Goal: Task Accomplishment & Management: Use online tool/utility

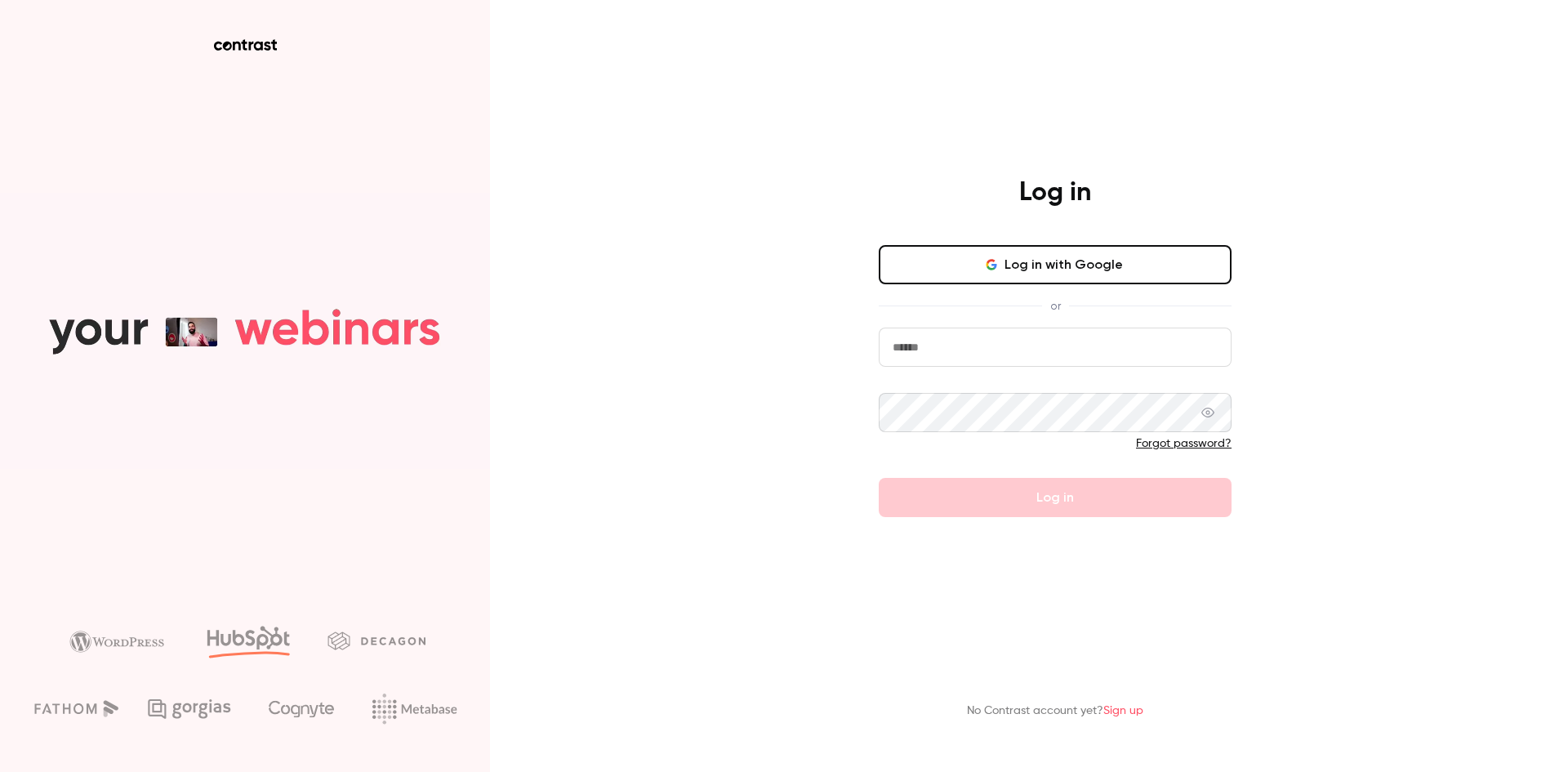
type input "**********"
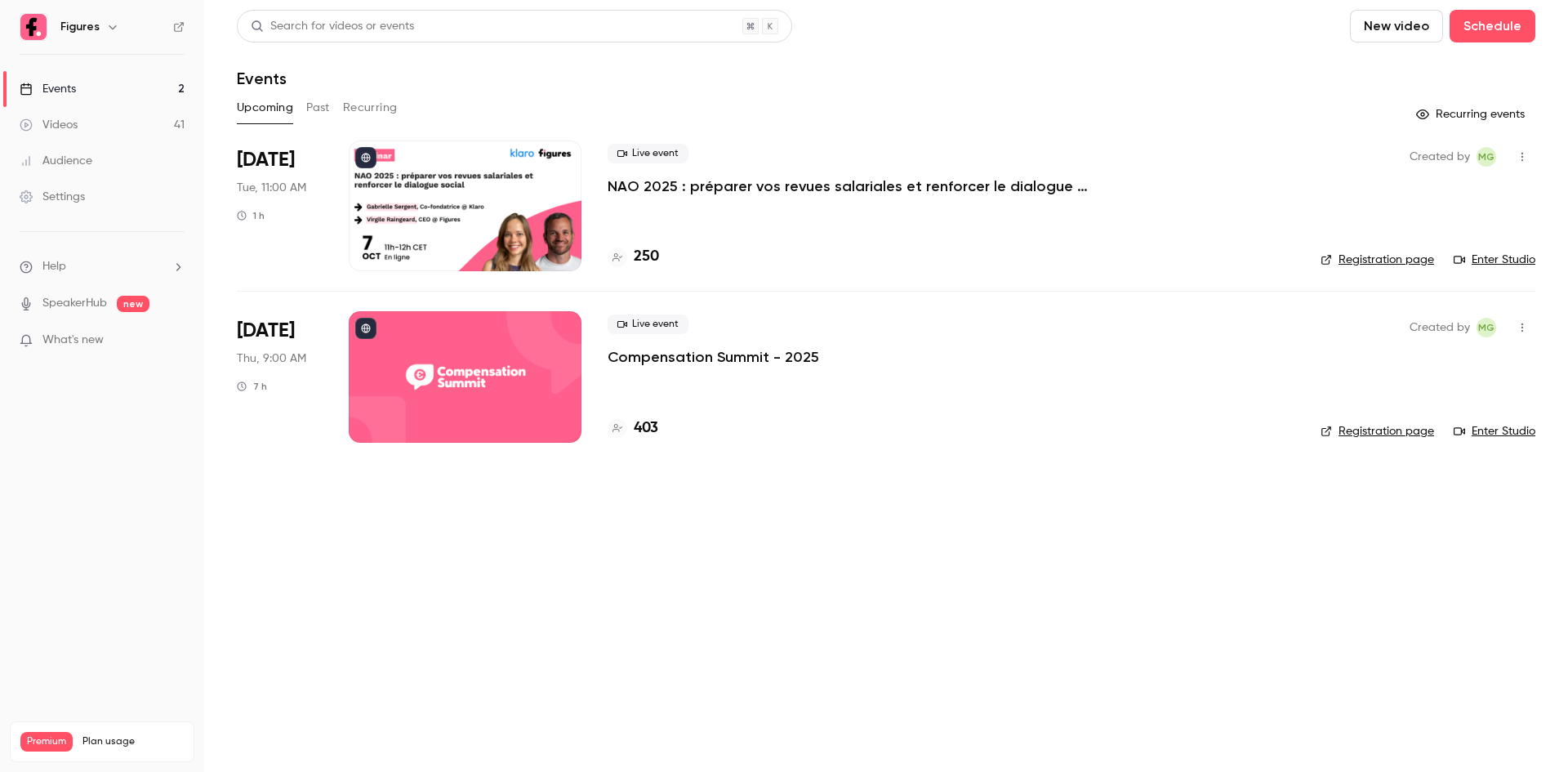
click at [953, 373] on div "Live event Compensation Summit - 2025 403" at bounding box center [951, 377] width 687 height 131
click at [723, 356] on p "Compensation Summit - 2025" at bounding box center [713, 358] width 211 height 20
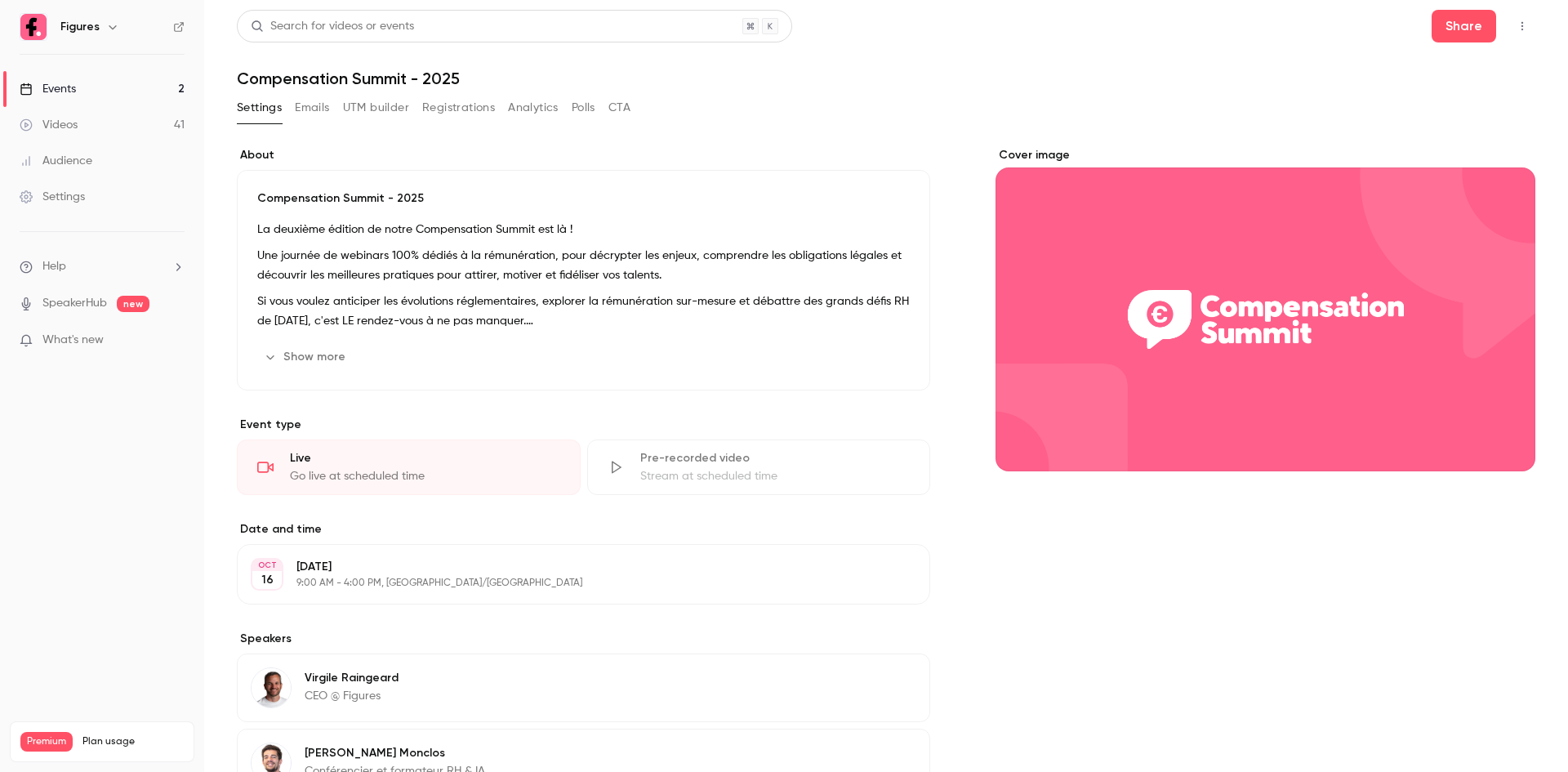
click at [373, 107] on button "UTM builder" at bounding box center [376, 107] width 66 height 26
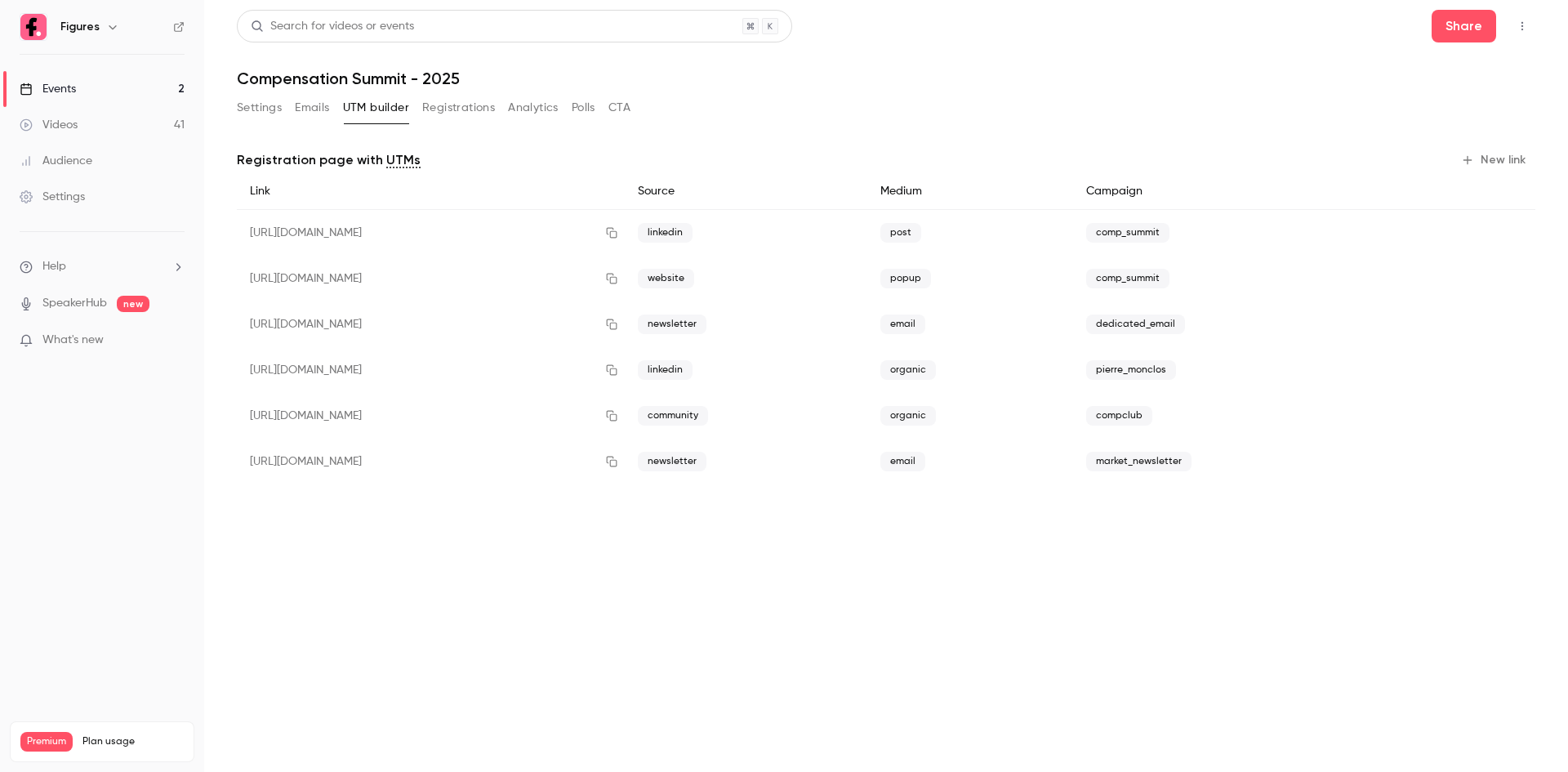
click at [1518, 161] on button "New link" at bounding box center [1495, 160] width 81 height 26
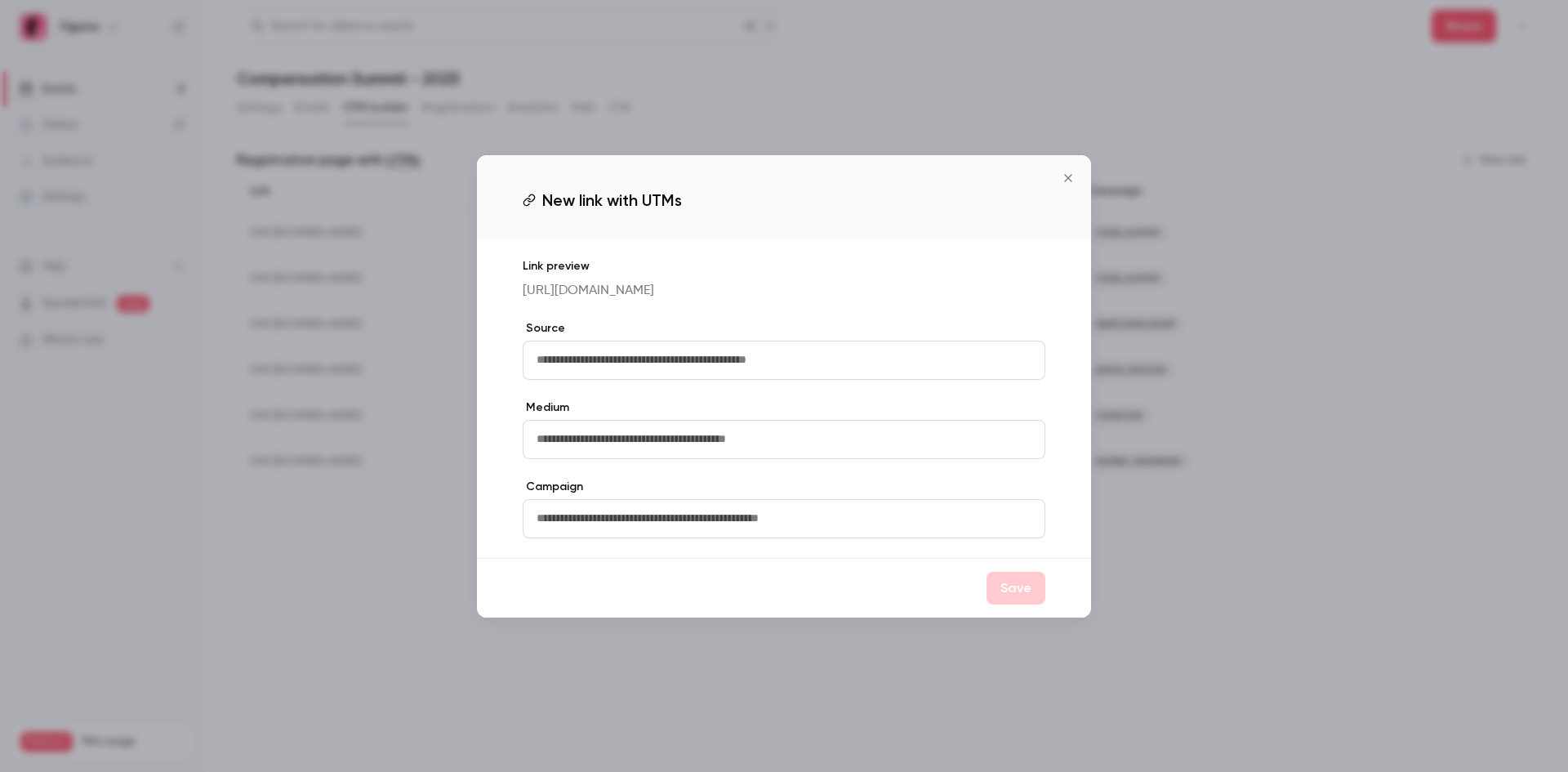
click at [636, 364] on input "text" at bounding box center [784, 359] width 523 height 39
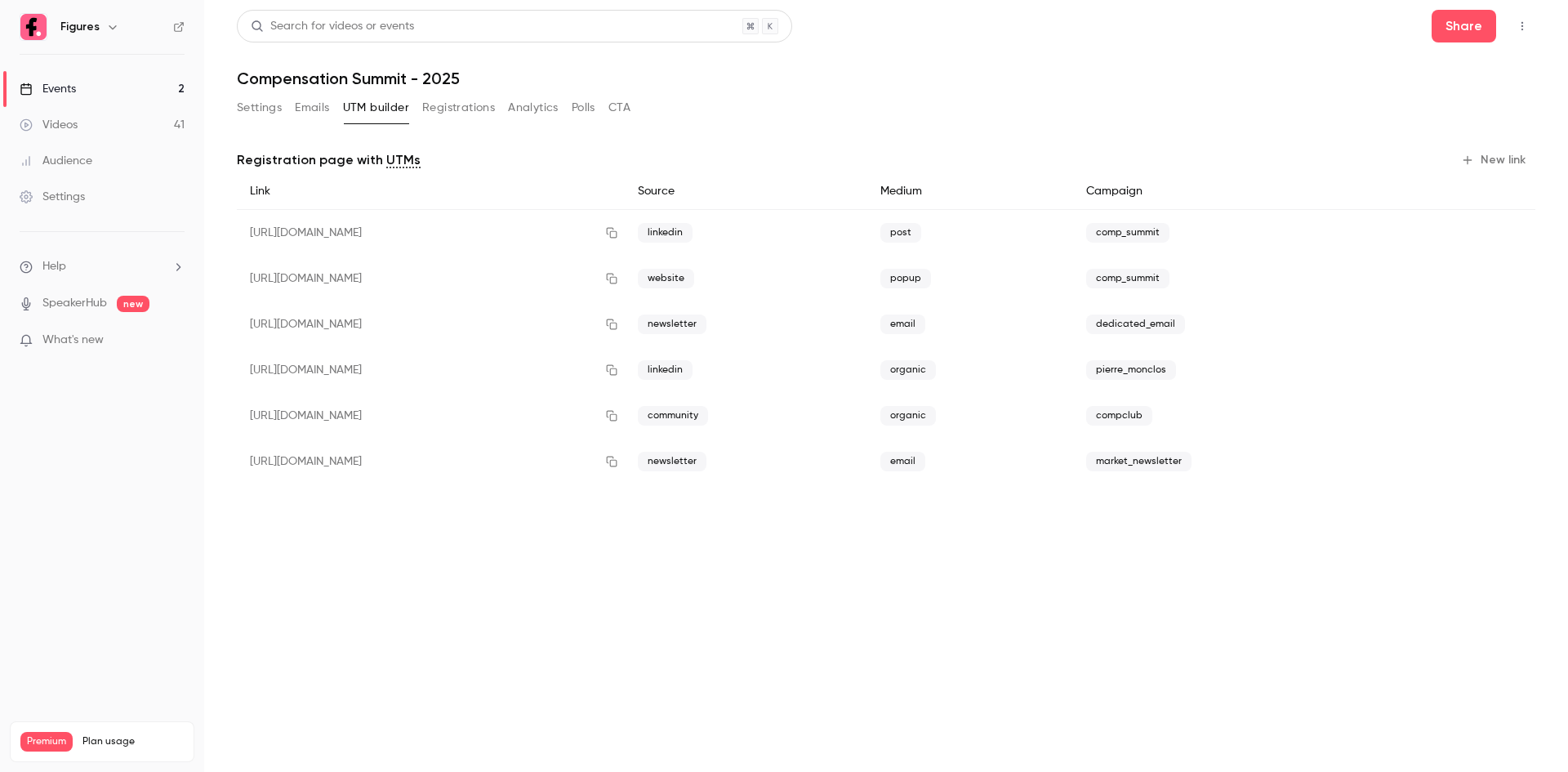
click at [84, 90] on link "Events 2" at bounding box center [102, 89] width 204 height 36
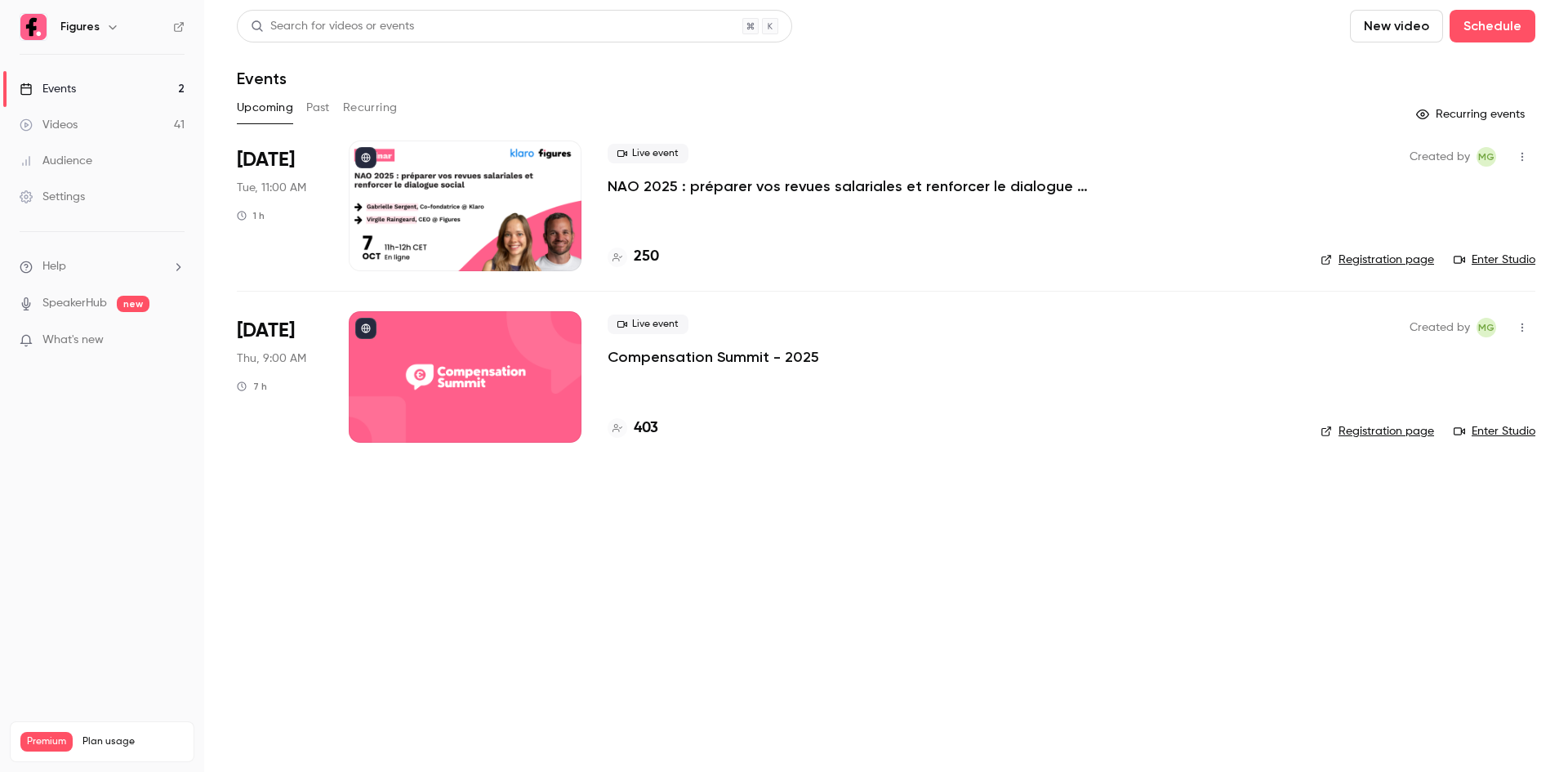
click at [314, 98] on button "Past" at bounding box center [318, 107] width 23 height 26
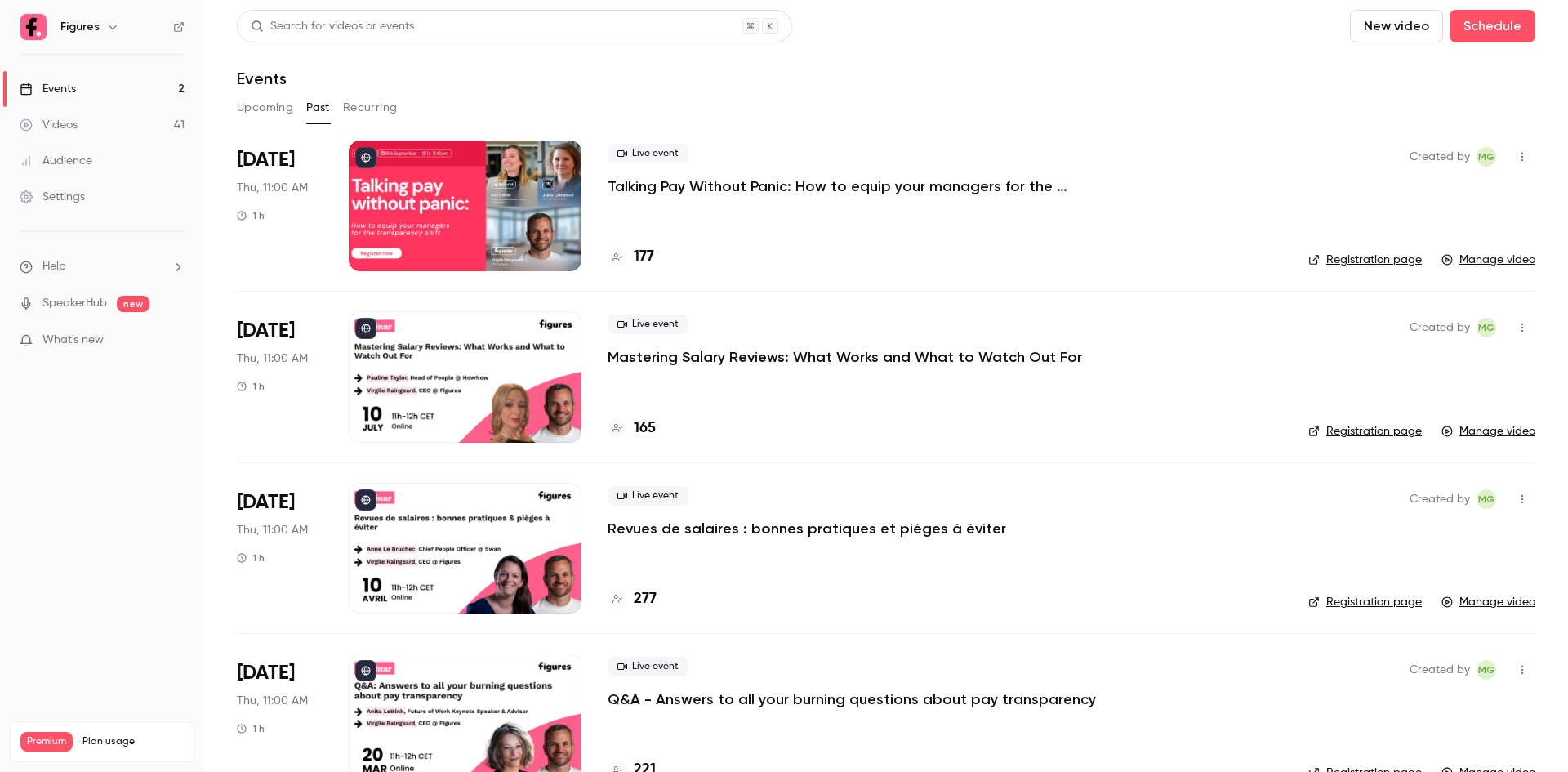
click at [1230, 163] on div "Live event Talking Pay Without Panic: How to equip your managers for the transp…" at bounding box center [944, 170] width 674 height 52
click at [273, 171] on span "[DATE]" at bounding box center [265, 160] width 58 height 26
click at [1353, 257] on link "Registration page" at bounding box center [1365, 260] width 114 height 16
click at [267, 172] on span "[DATE]" at bounding box center [265, 160] width 58 height 26
drag, startPoint x: 264, startPoint y: 164, endPoint x: 617, endPoint y: 165, distance: 353.0
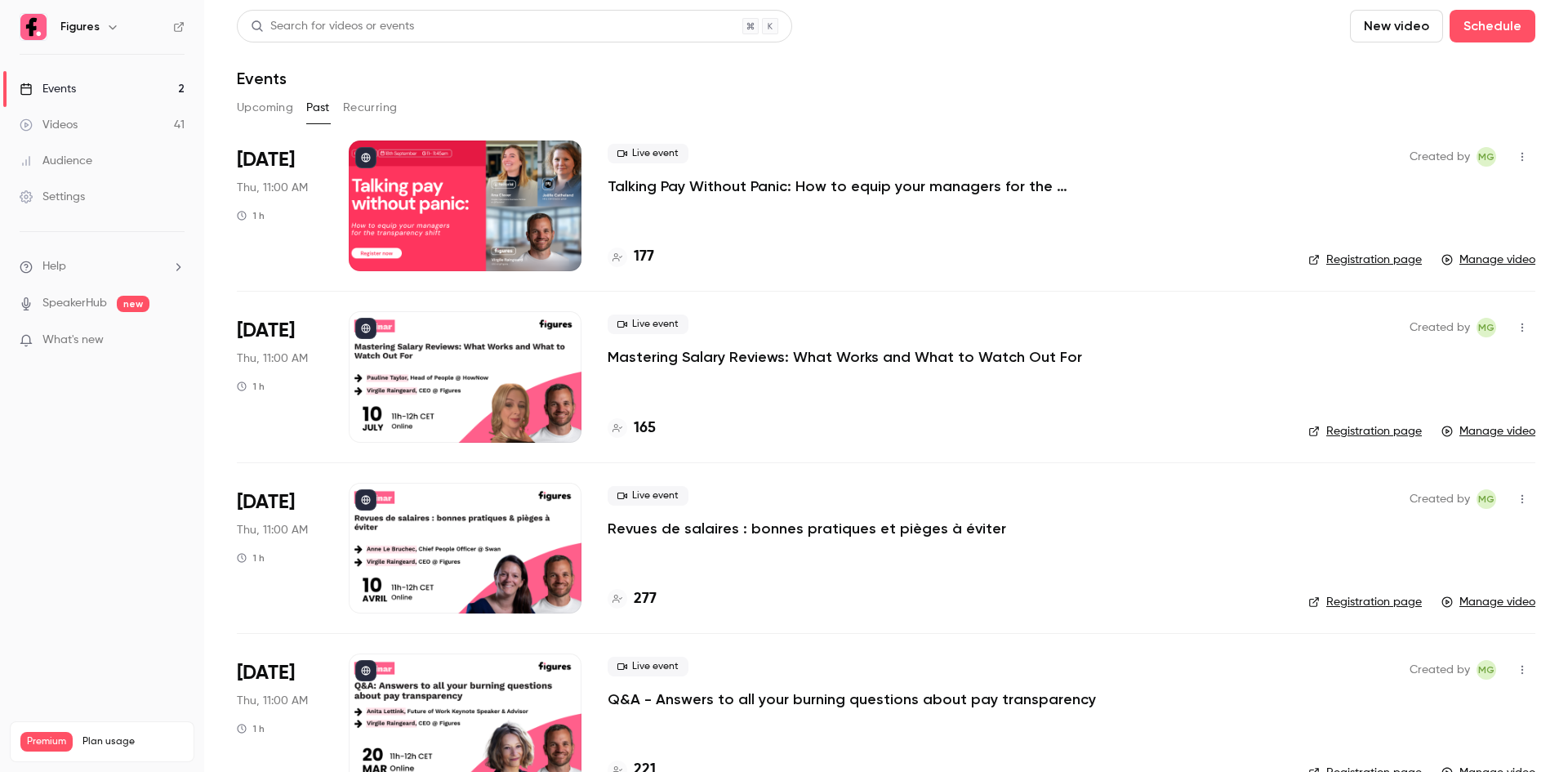
click at [265, 163] on span "[DATE]" at bounding box center [265, 160] width 58 height 26
click at [638, 257] on h4 "177" at bounding box center [644, 256] width 21 height 22
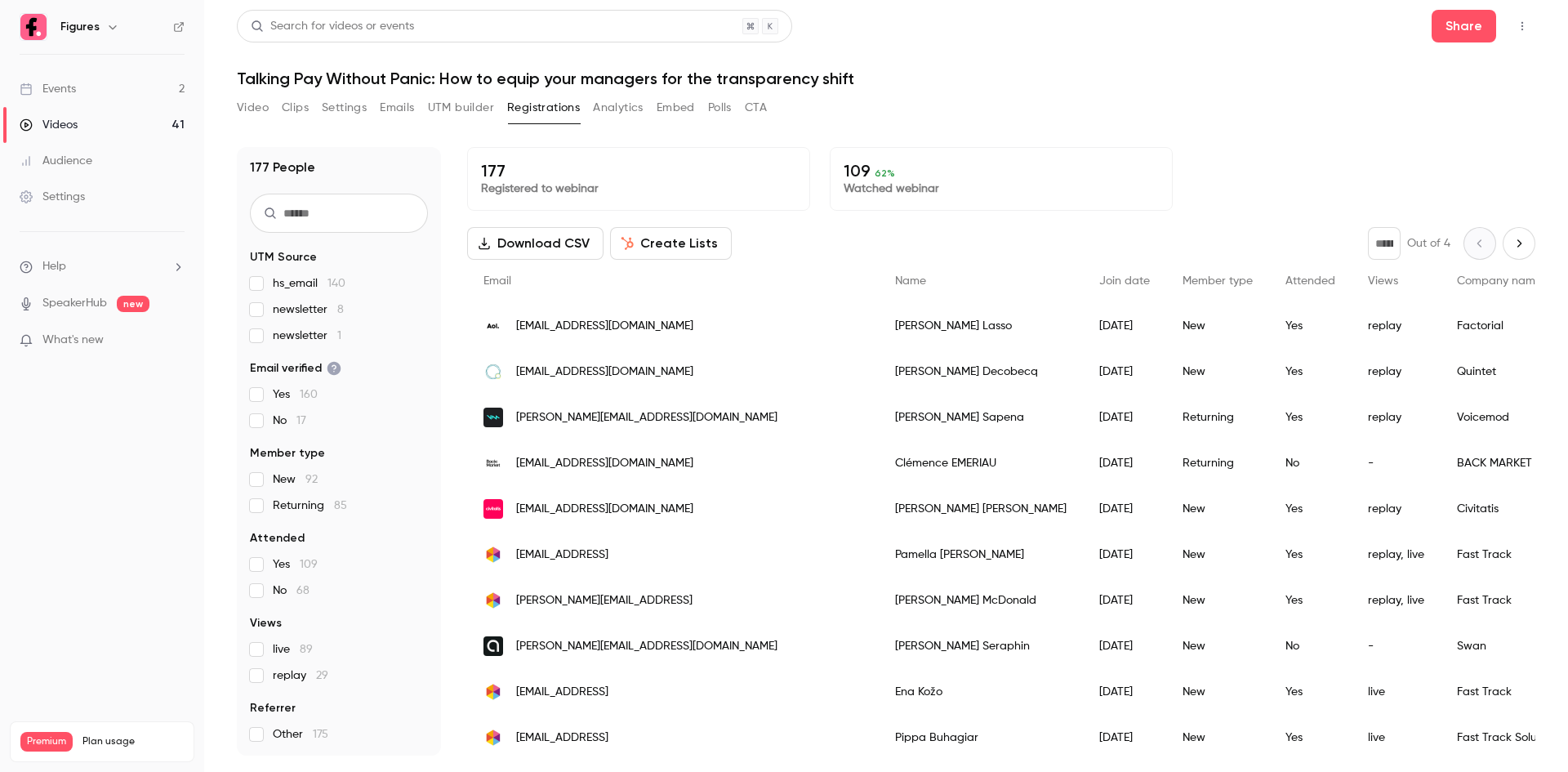
click at [460, 112] on button "UTM builder" at bounding box center [460, 107] width 66 height 26
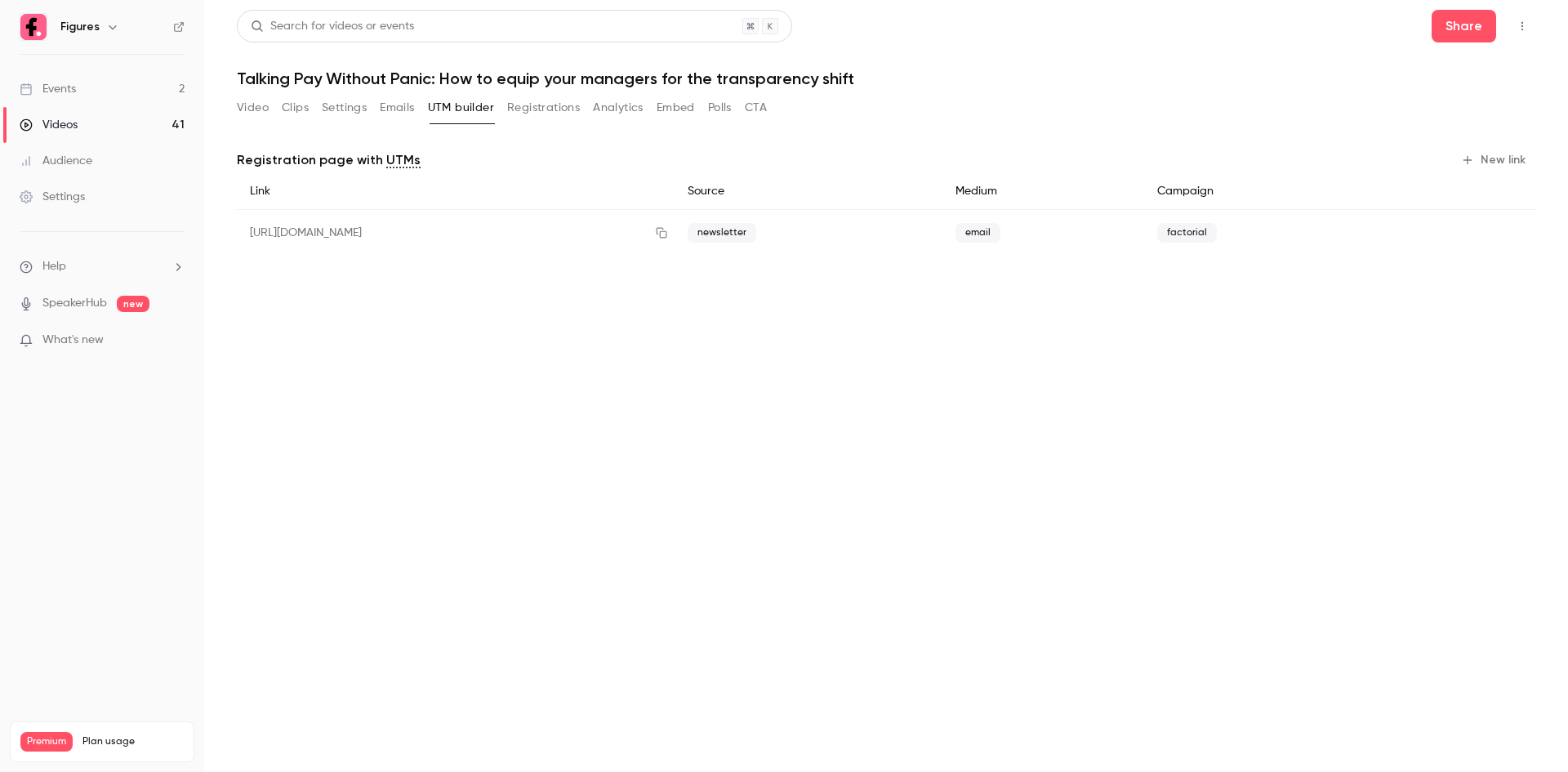
click at [131, 123] on link "Videos 41" at bounding box center [102, 126] width 204 height 36
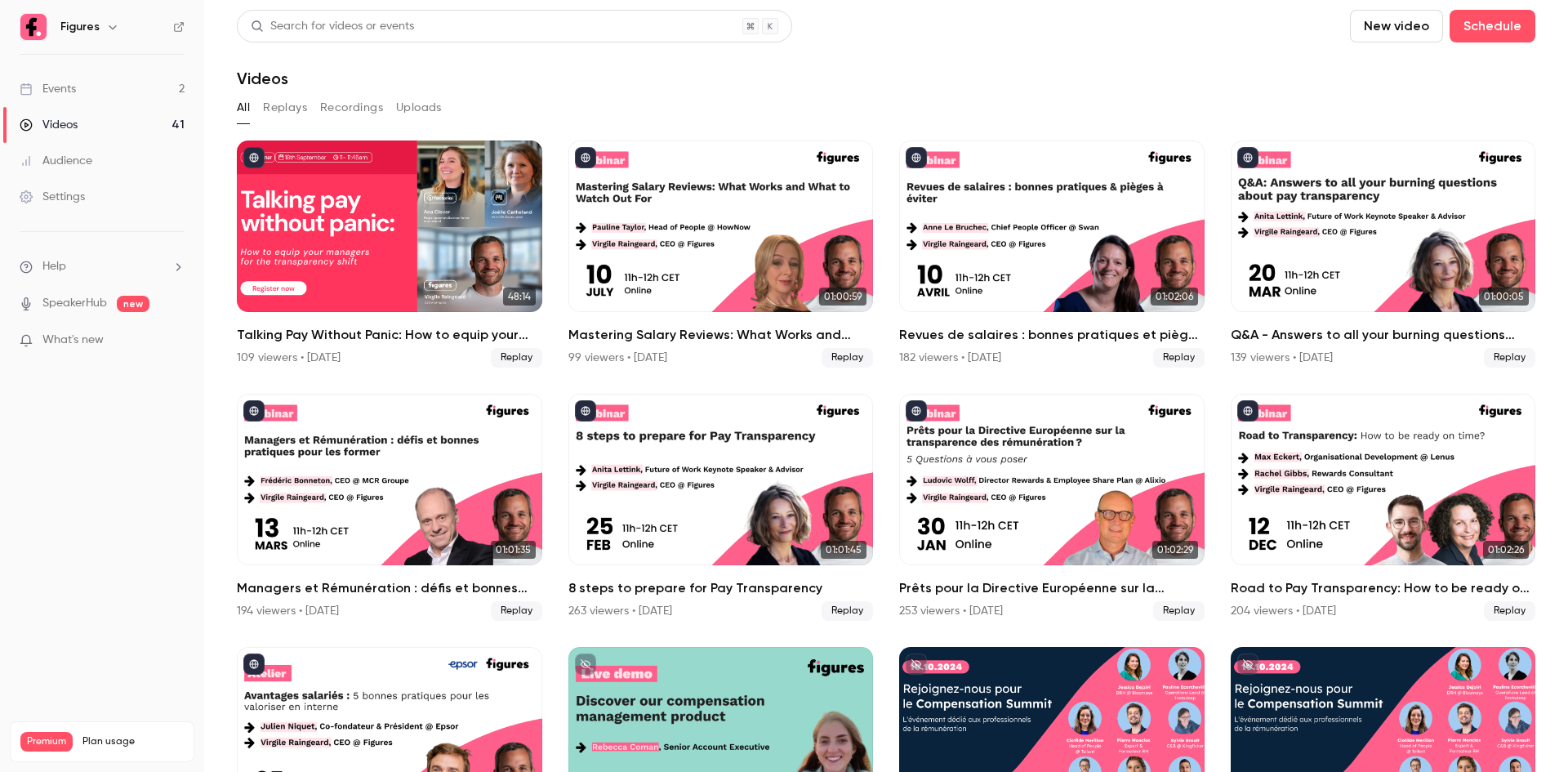
click at [116, 100] on link "Events 2" at bounding box center [102, 89] width 204 height 36
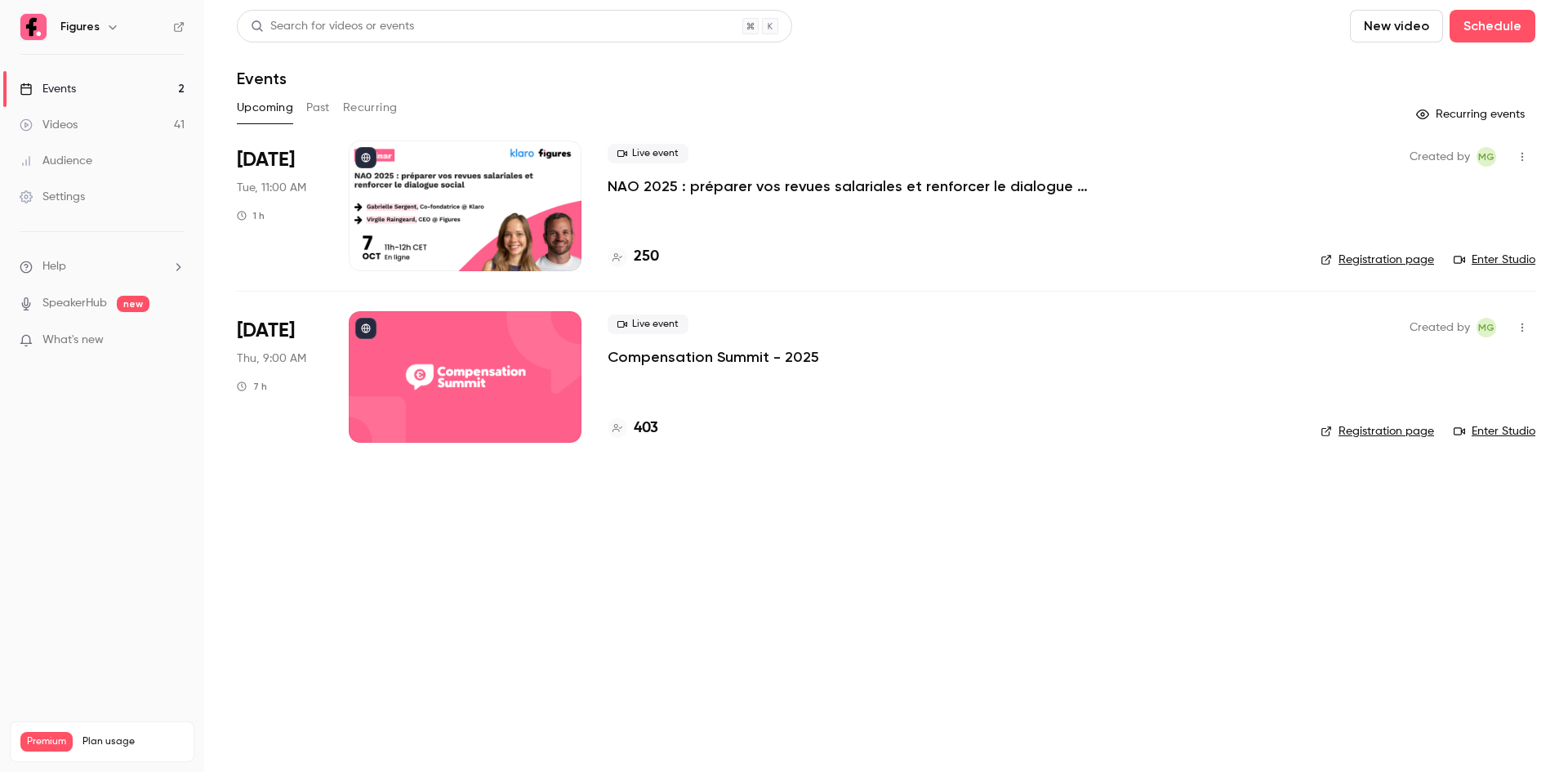
click at [333, 116] on div "Upcoming Past Recurring" at bounding box center [886, 107] width 1299 height 26
click at [330, 112] on div "Upcoming Past Recurring" at bounding box center [886, 107] width 1299 height 26
click at [329, 110] on button "Past" at bounding box center [318, 107] width 23 height 26
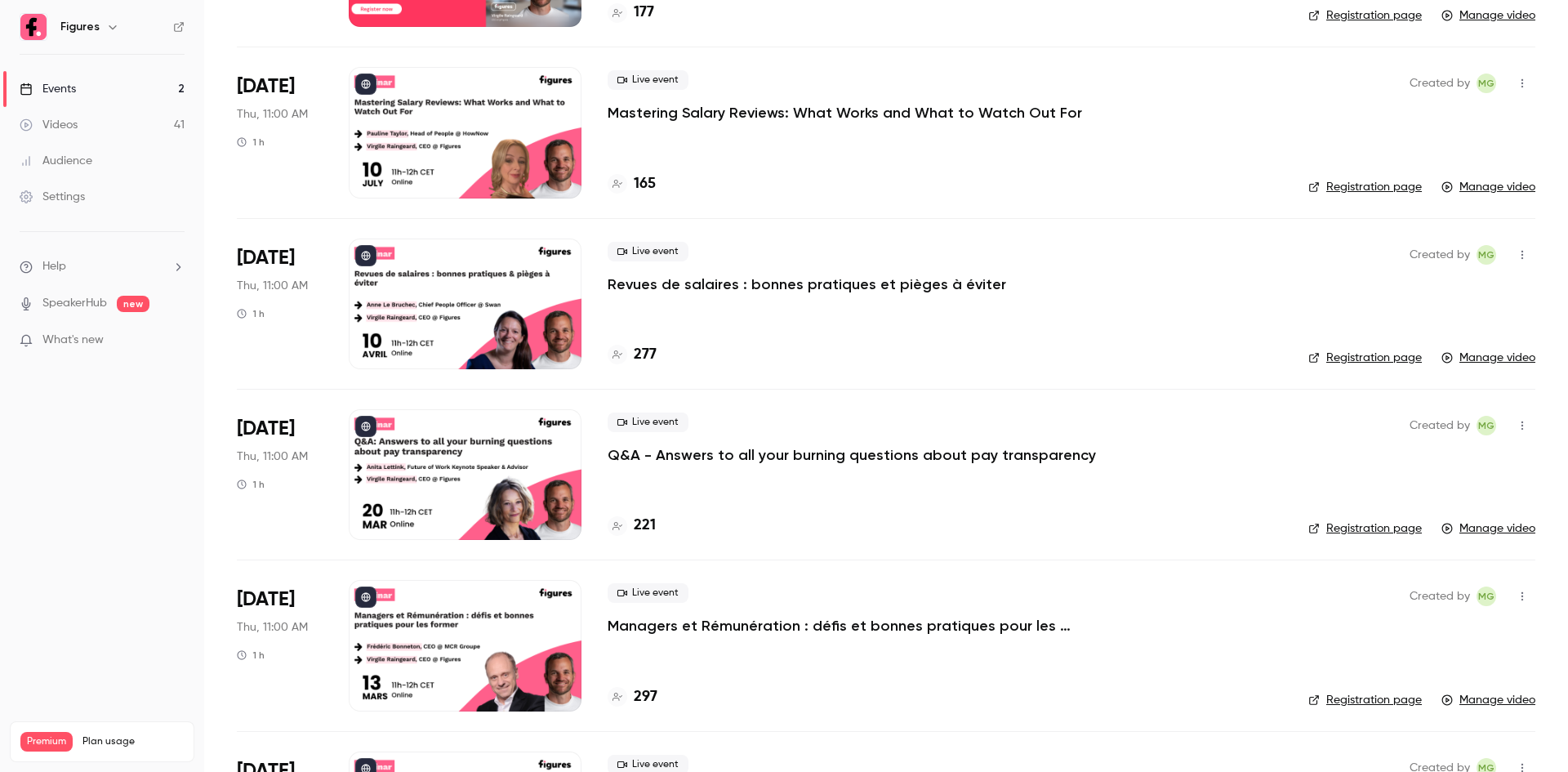
scroll to position [245, 0]
click at [644, 358] on h4 "277" at bounding box center [645, 354] width 23 height 22
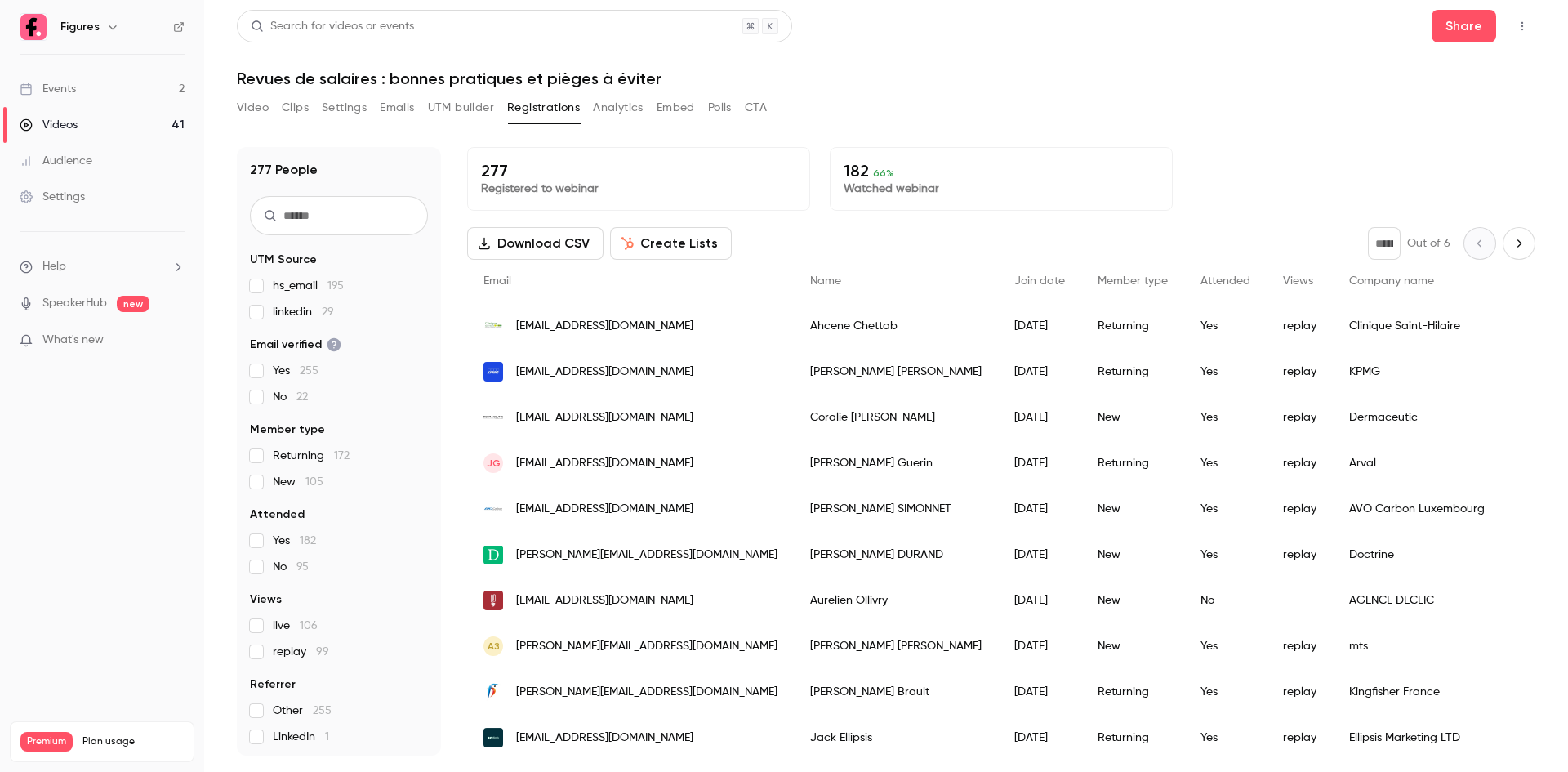
click at [472, 117] on button "UTM builder" at bounding box center [460, 107] width 66 height 26
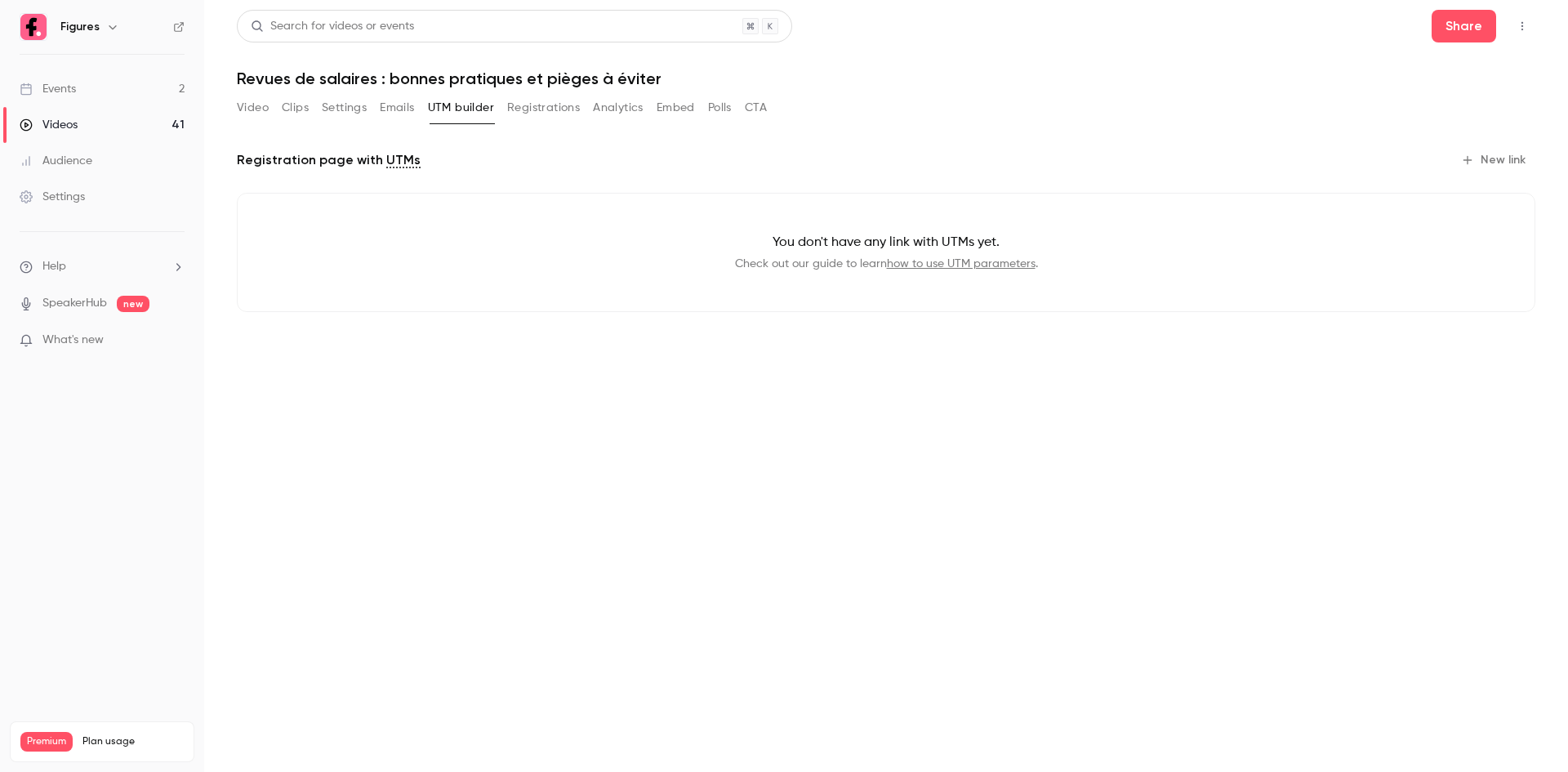
click at [92, 92] on link "Events 2" at bounding box center [102, 89] width 204 height 36
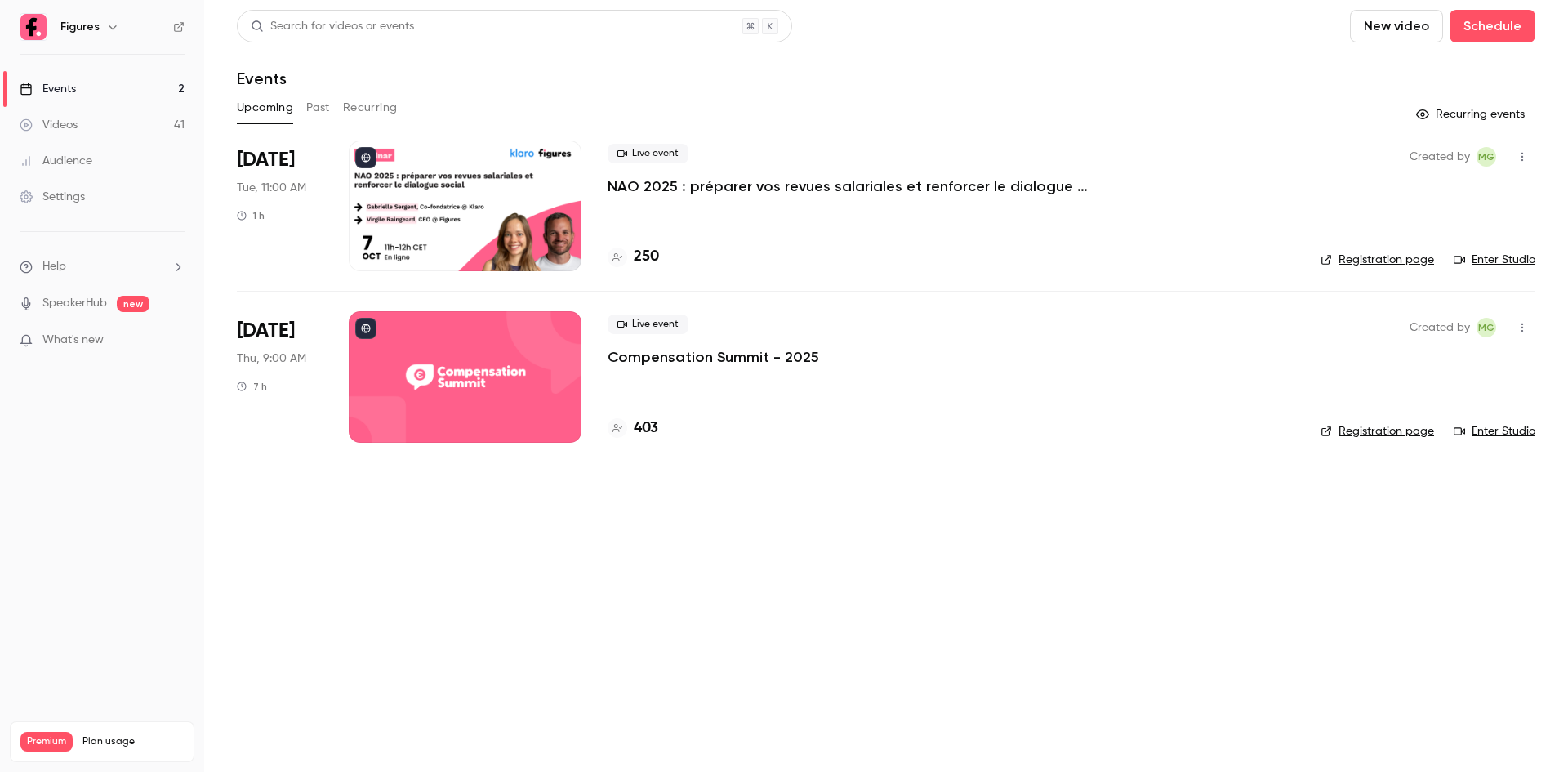
click at [903, 186] on p "NAO 2025 : préparer vos revues salariales et renforcer le dialogue social" at bounding box center [852, 186] width 490 height 20
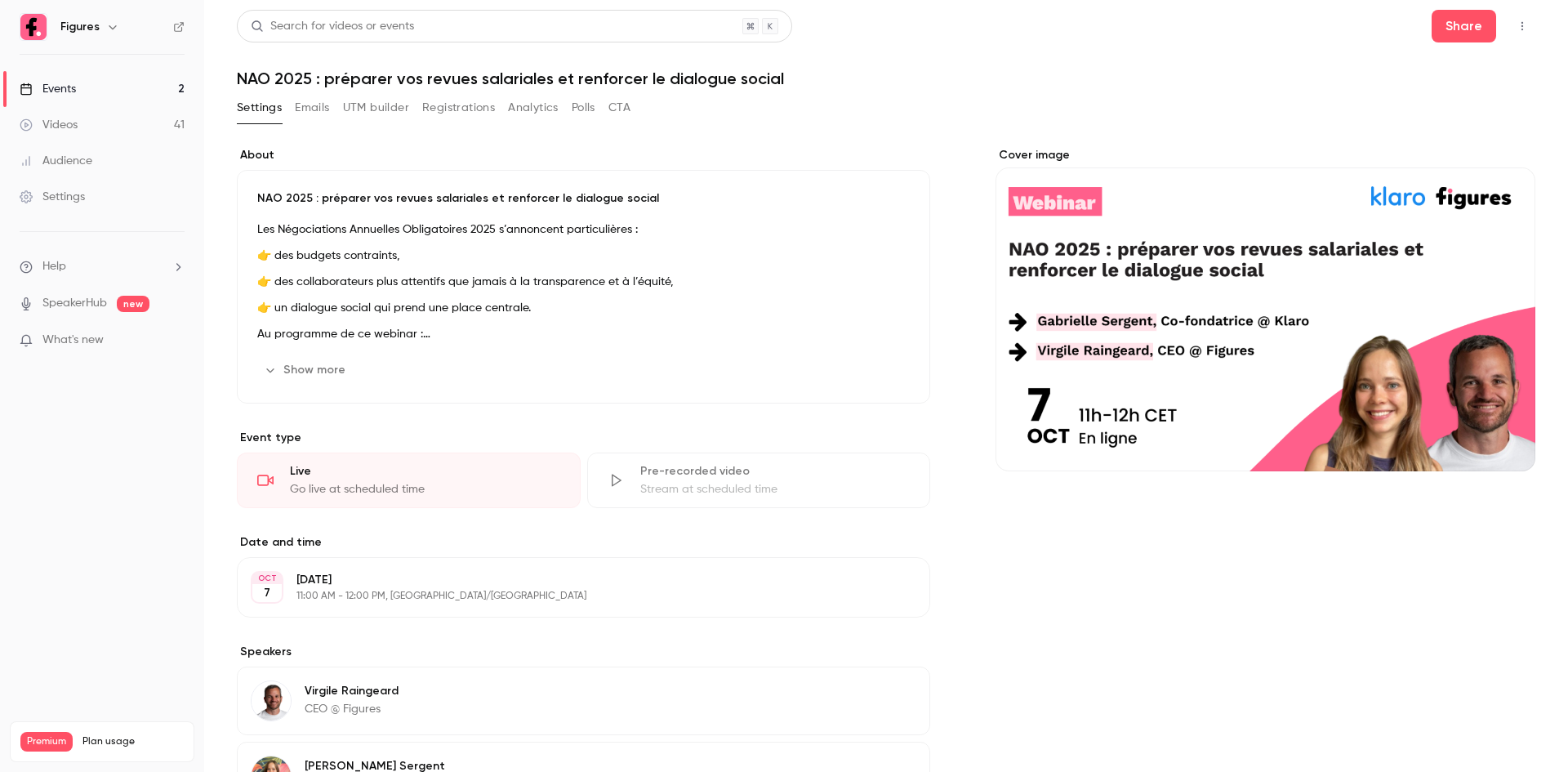
click at [394, 112] on button "UTM builder" at bounding box center [376, 107] width 66 height 26
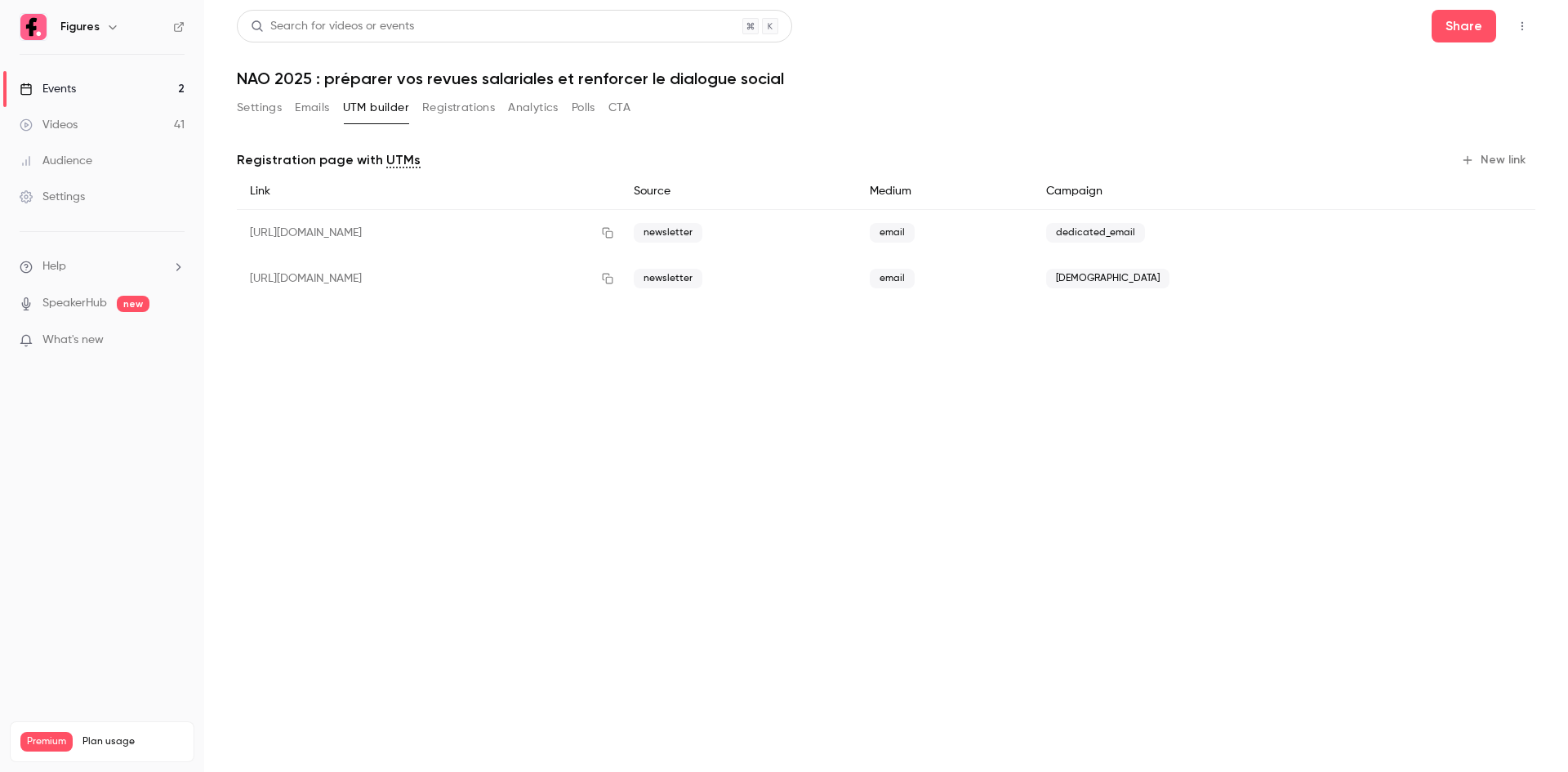
click at [122, 95] on link "Events 2" at bounding box center [102, 89] width 204 height 36
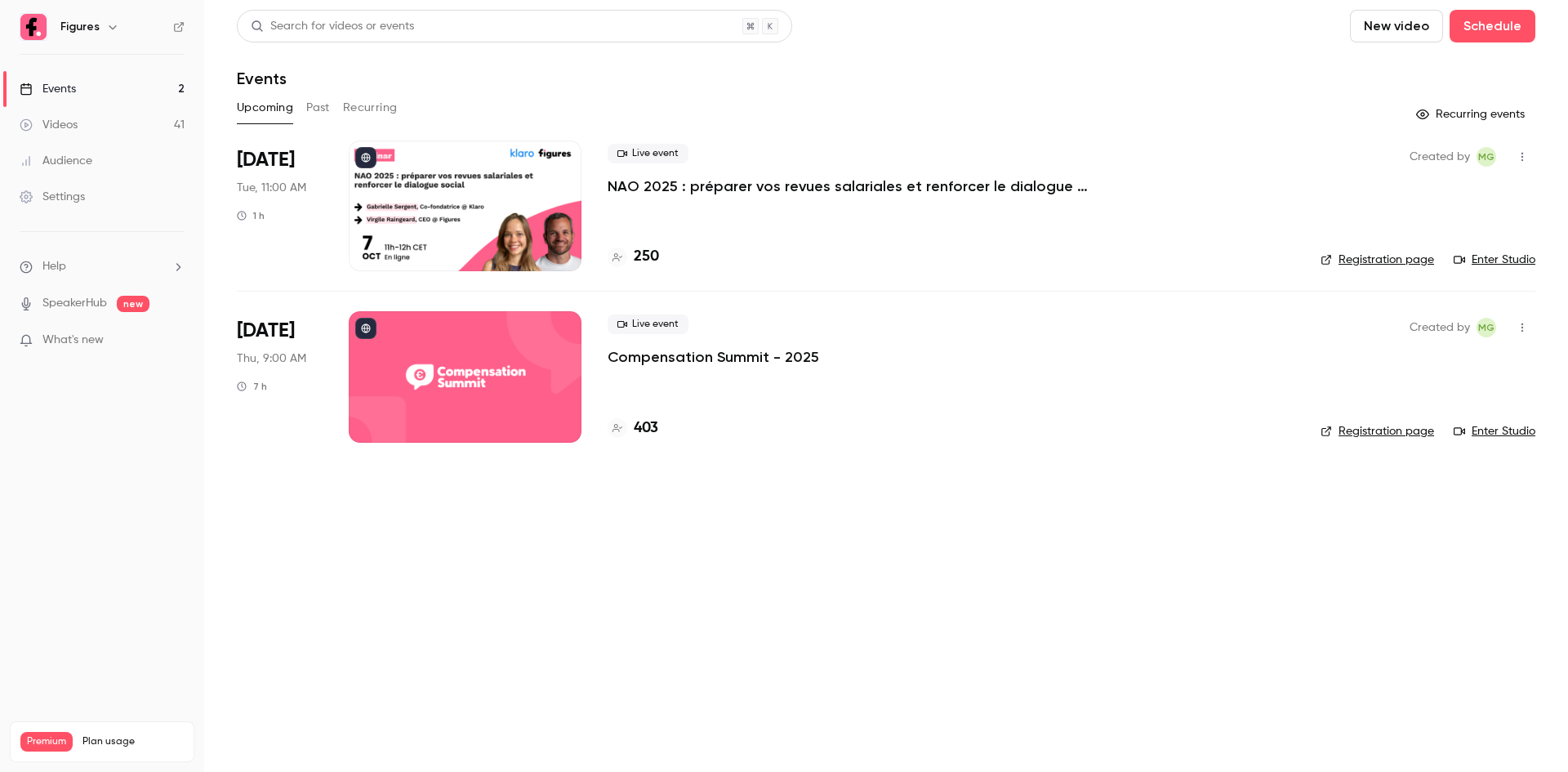
click at [742, 359] on p "Compensation Summit - 2025" at bounding box center [713, 358] width 211 height 20
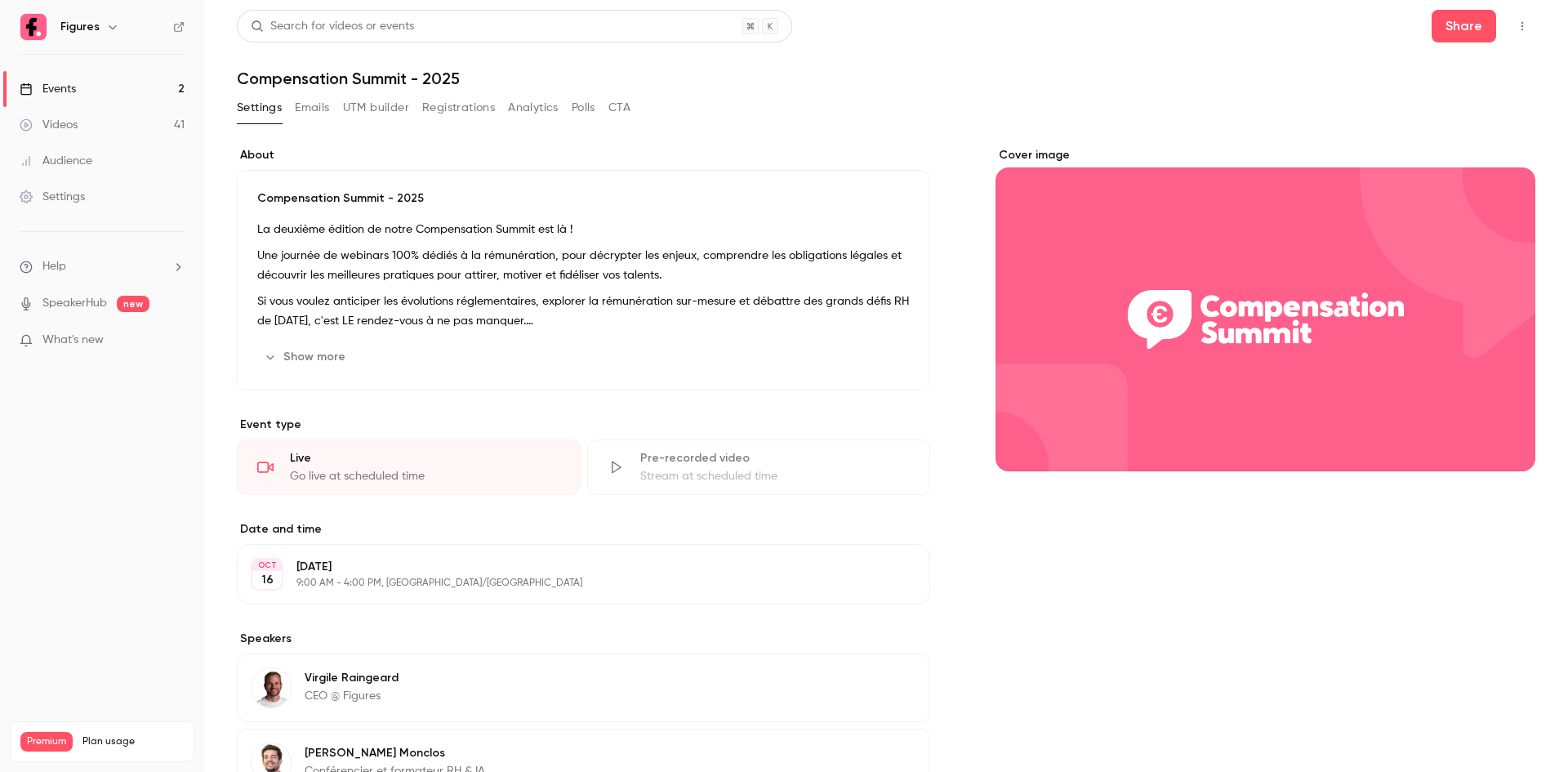
click at [397, 112] on button "UTM builder" at bounding box center [376, 107] width 66 height 26
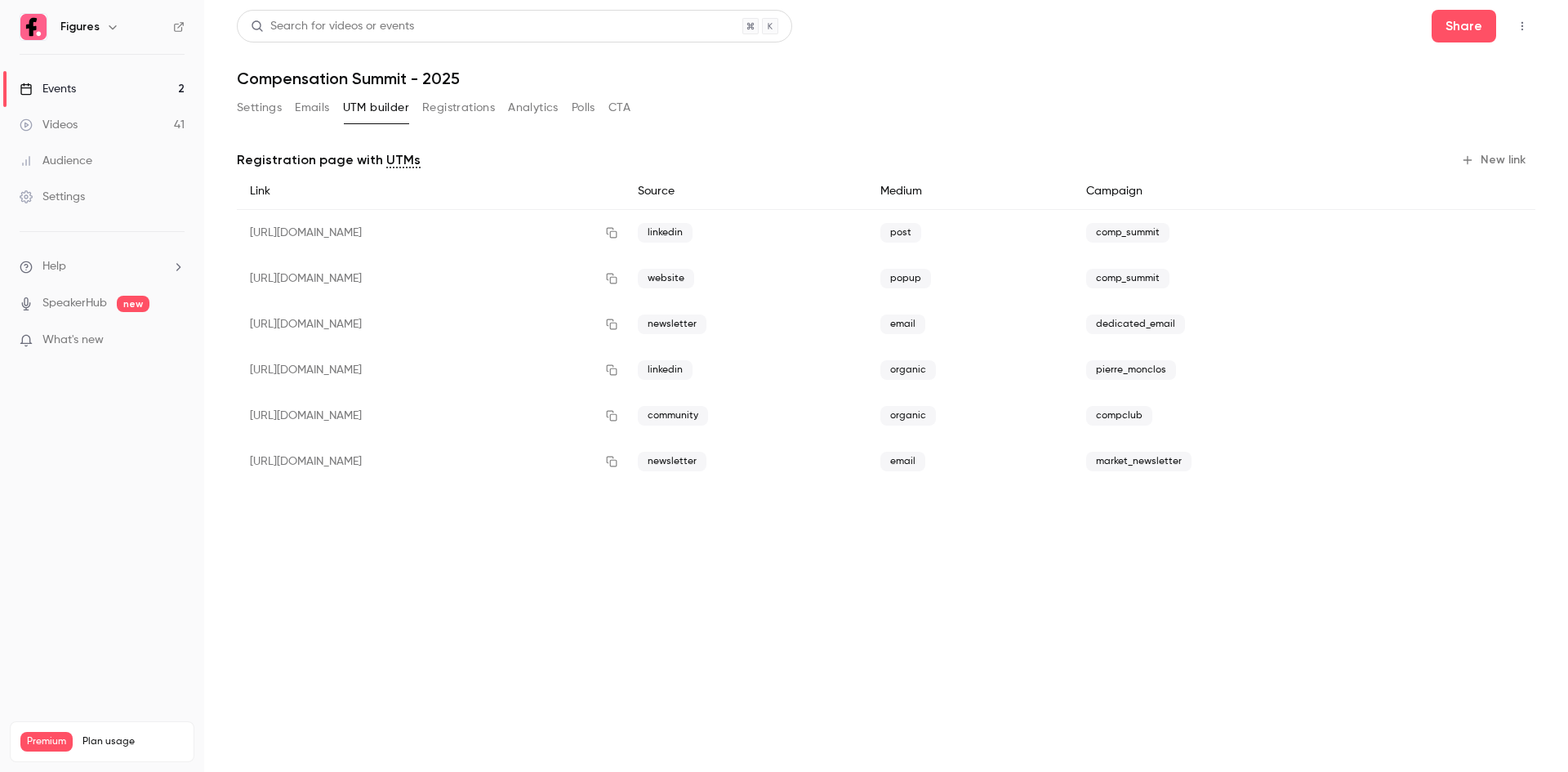
click at [1502, 159] on button "New link" at bounding box center [1495, 160] width 81 height 26
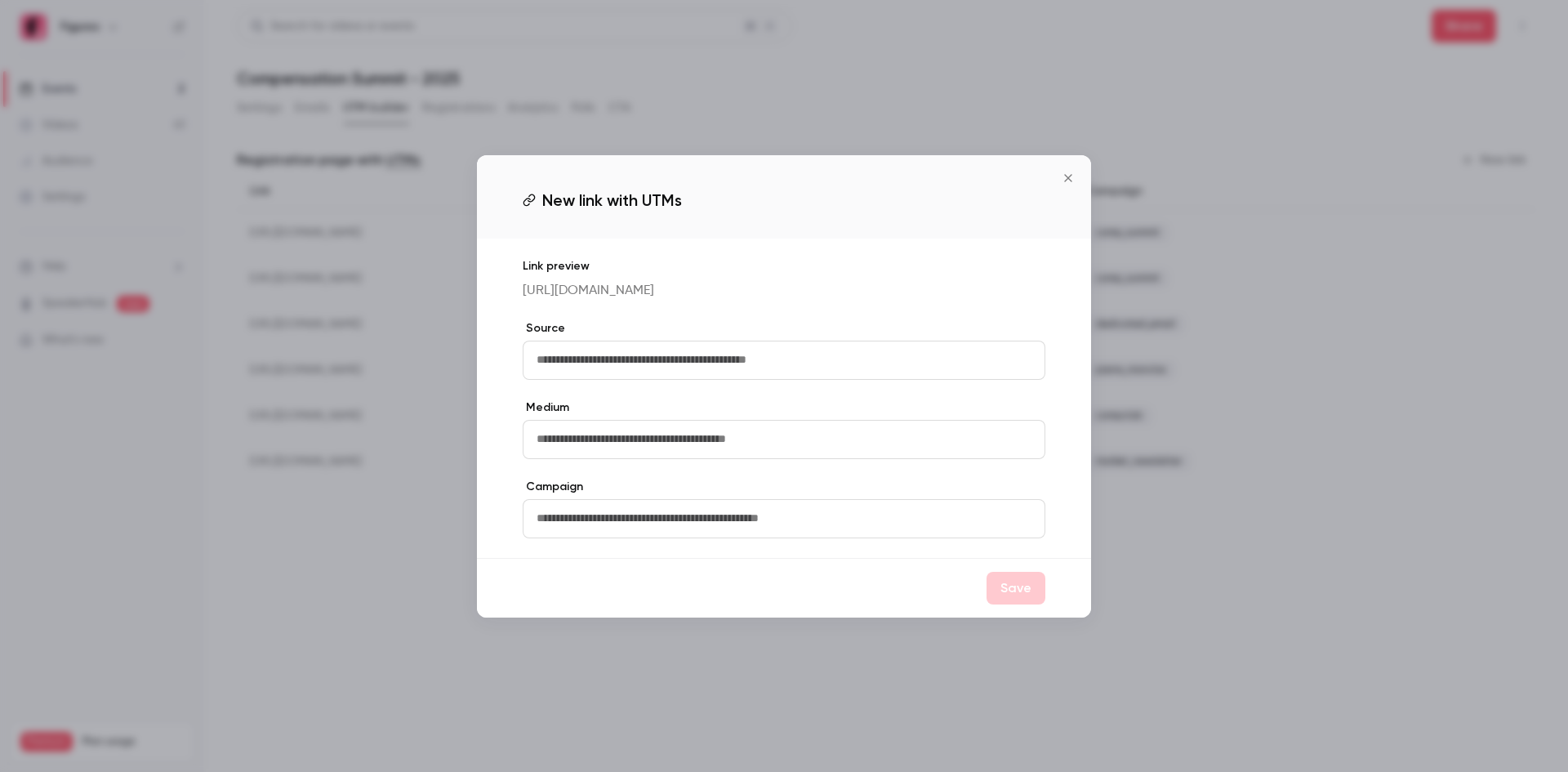
click at [569, 367] on input "text" at bounding box center [784, 359] width 523 height 39
click at [633, 369] on input "********" at bounding box center [784, 359] width 523 height 39
type input "*"
type input "********"
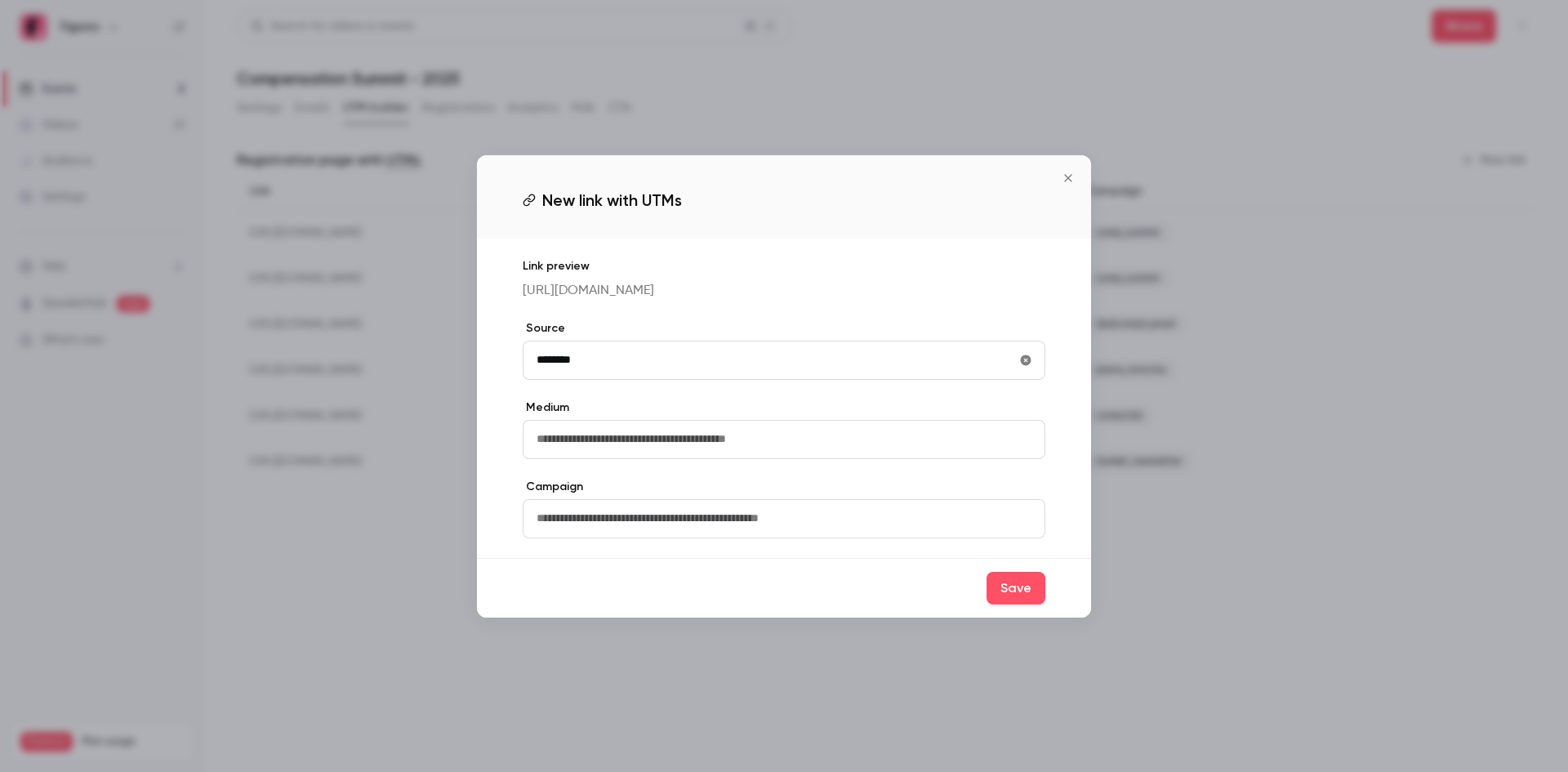
click at [684, 451] on input "text" at bounding box center [784, 439] width 523 height 39
type input "*****"
click at [630, 521] on input "text" at bounding box center [784, 518] width 523 height 39
type input "**********"
drag, startPoint x: 1070, startPoint y: 166, endPoint x: 1070, endPoint y: 175, distance: 9.0
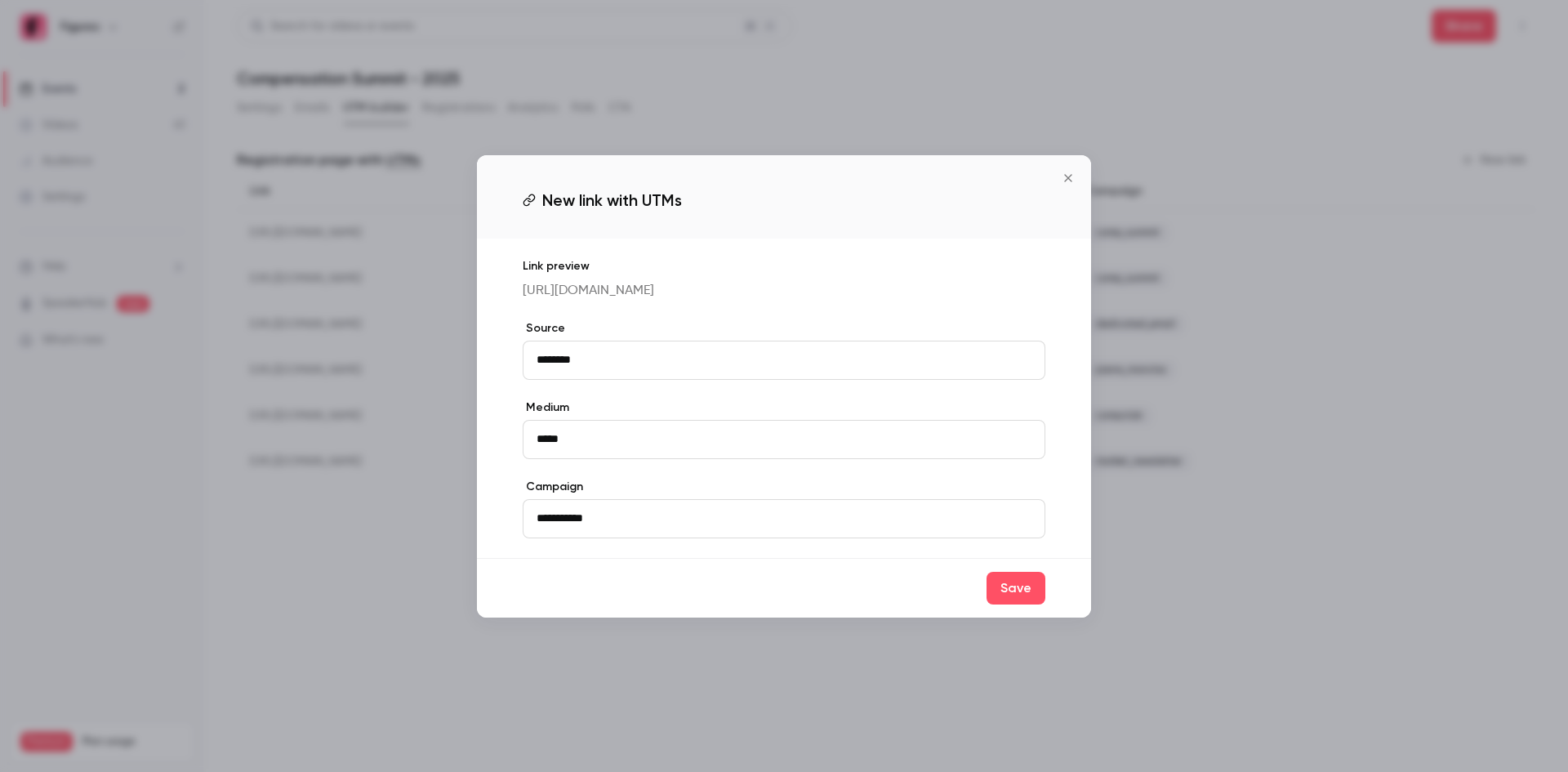
click at [1070, 174] on icon "Close" at bounding box center [1068, 178] width 7 height 7
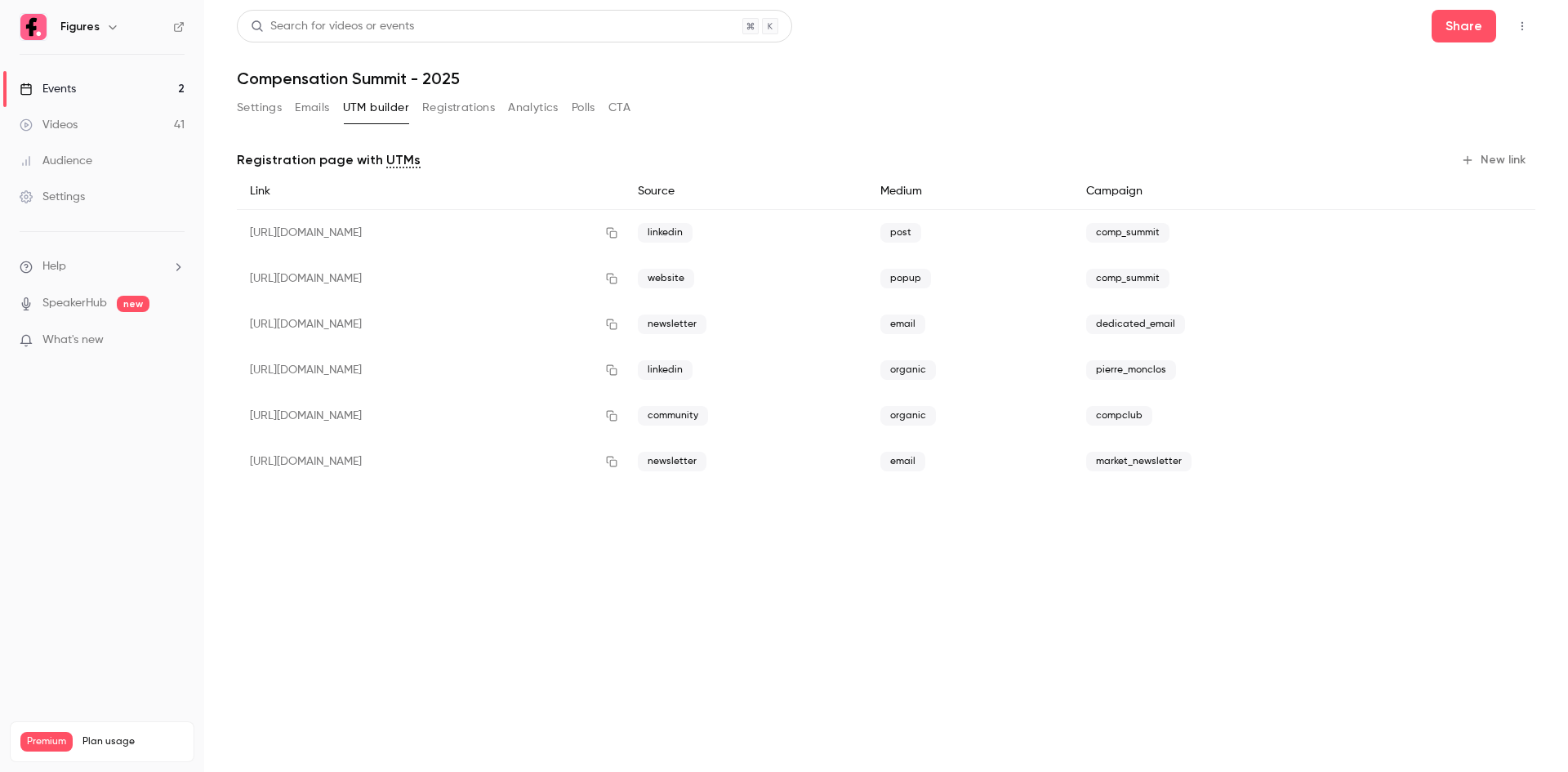
click at [1481, 163] on button "New link" at bounding box center [1495, 160] width 81 height 26
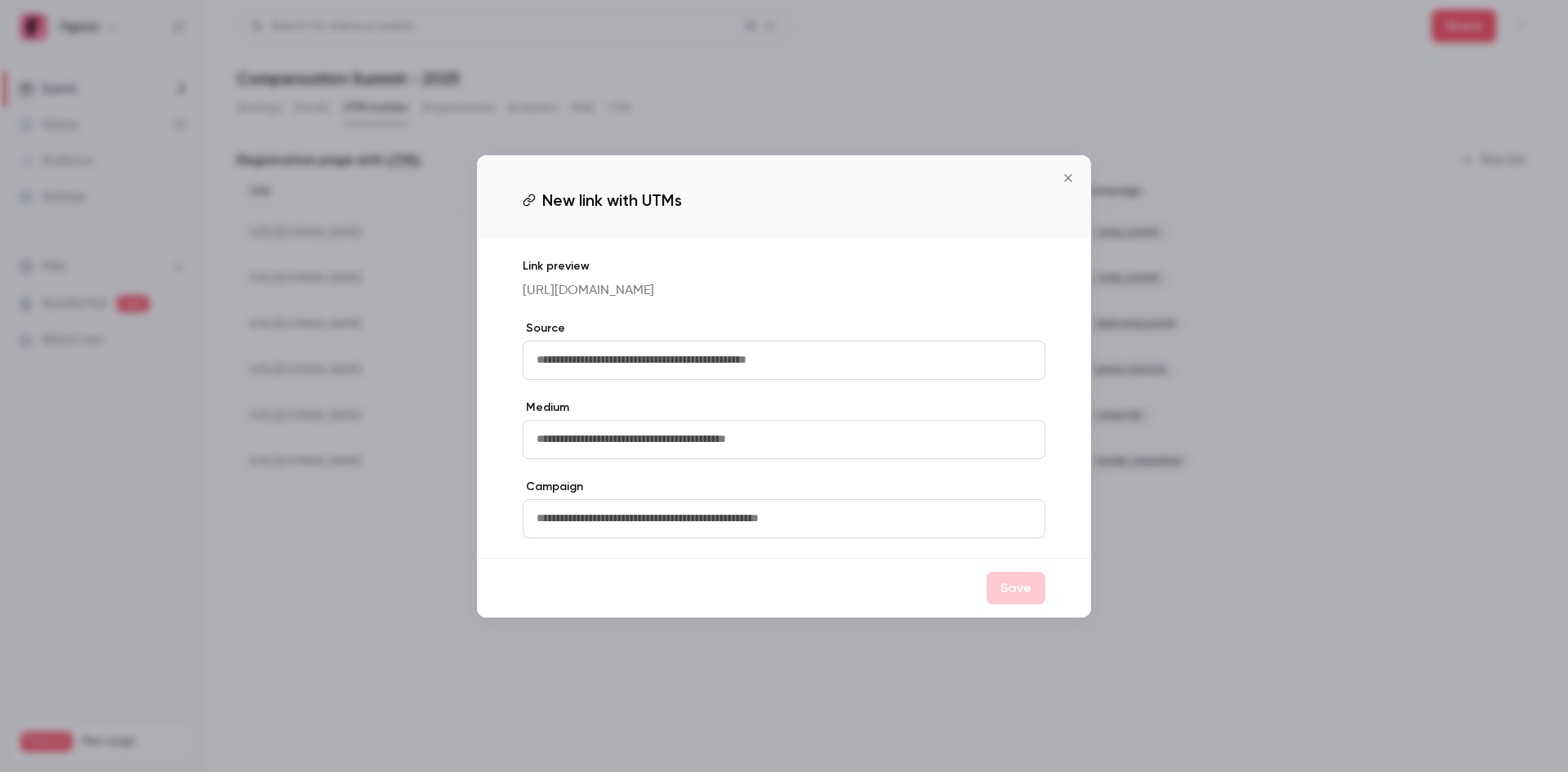
click at [591, 358] on input "text" at bounding box center [784, 359] width 523 height 39
type input "**********"
click at [658, 457] on input "text" at bounding box center [784, 439] width 523 height 39
type input "*****"
click at [651, 538] on input "text" at bounding box center [784, 518] width 523 height 39
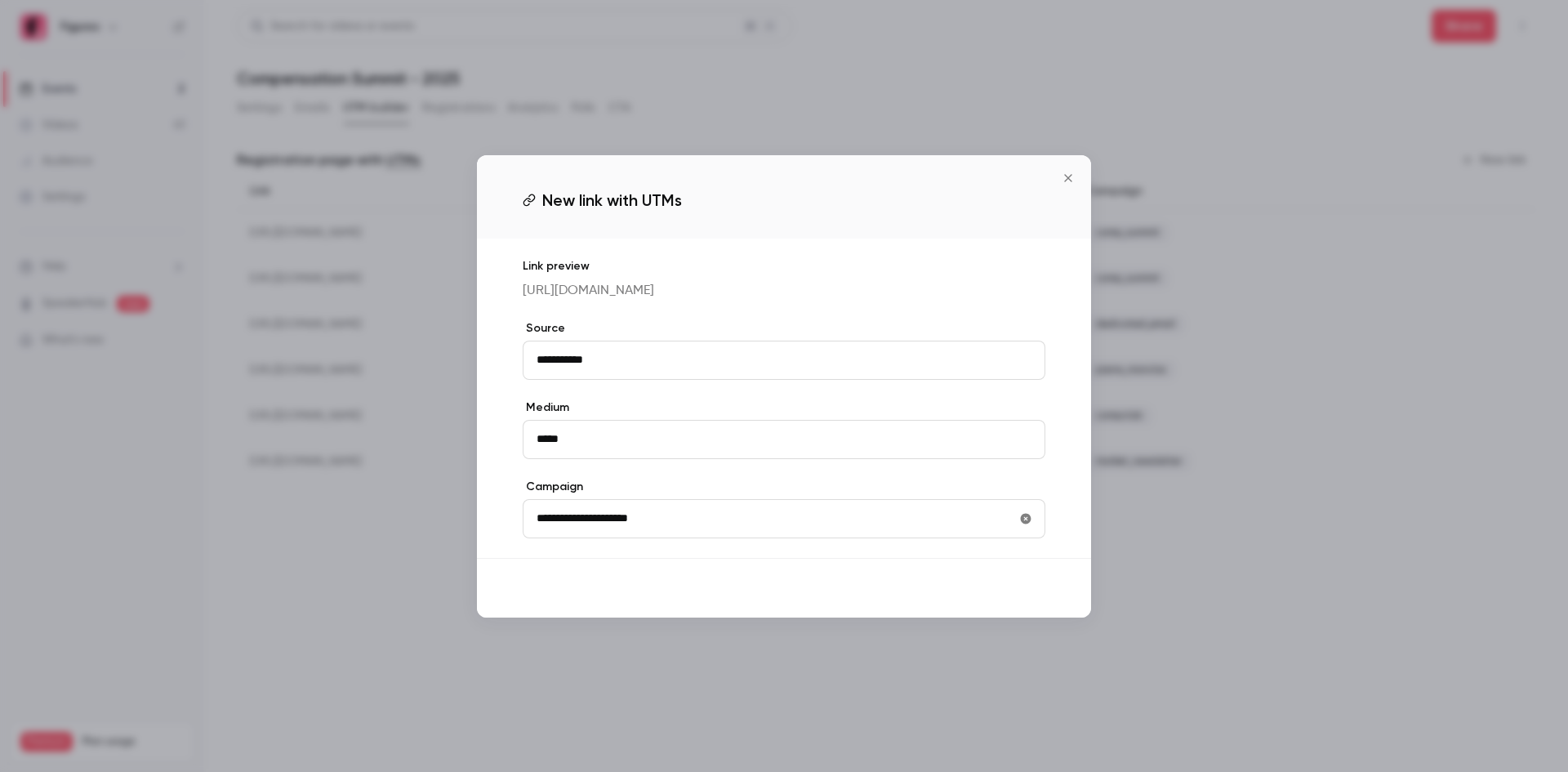
type input "**********"
click at [1016, 599] on button "Save" at bounding box center [1016, 588] width 59 height 33
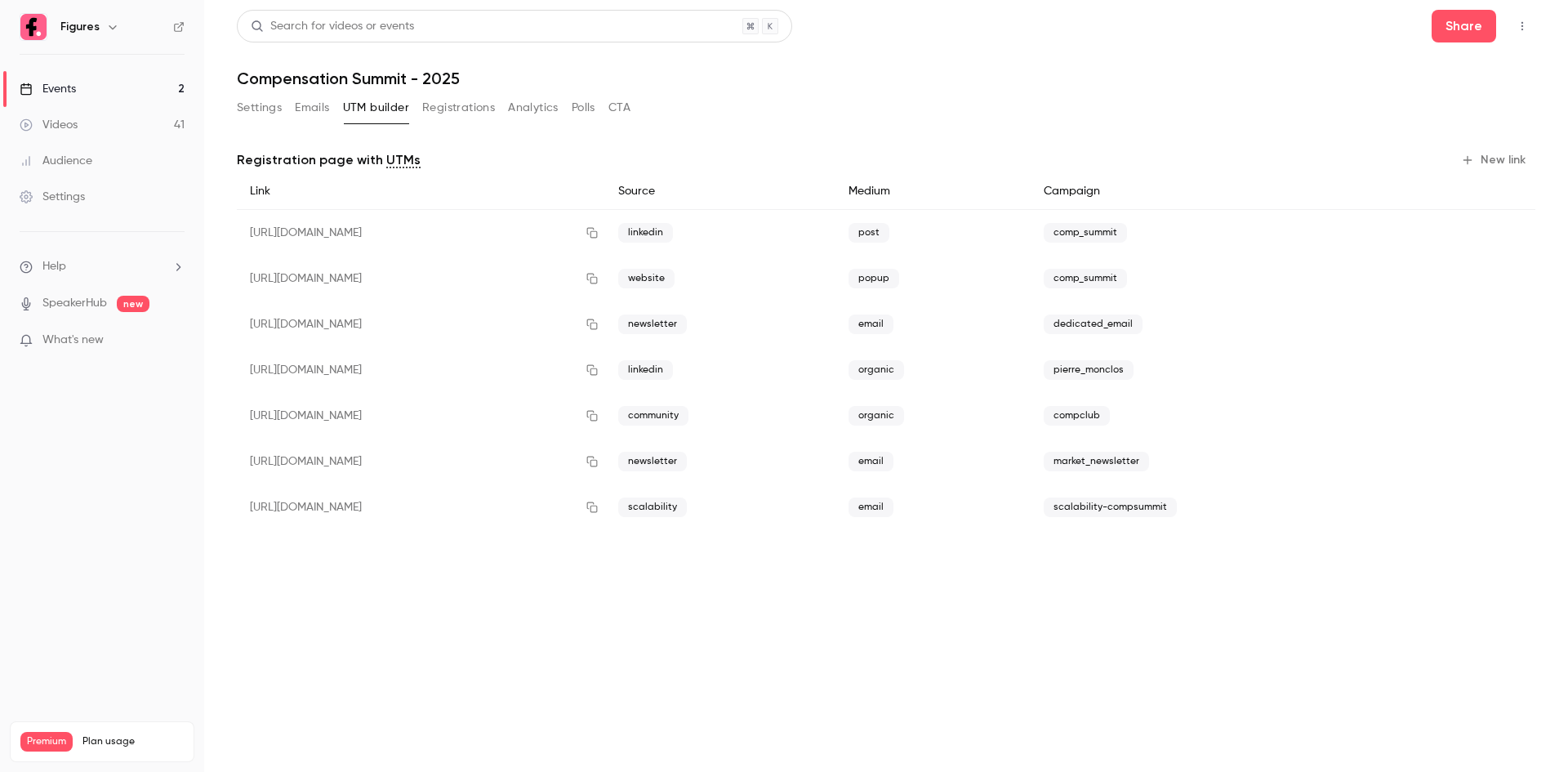
click at [1177, 501] on span "scalability-compsummit" at bounding box center [1109, 507] width 133 height 20
click at [1506, 507] on icon "button" at bounding box center [1509, 507] width 10 height 11
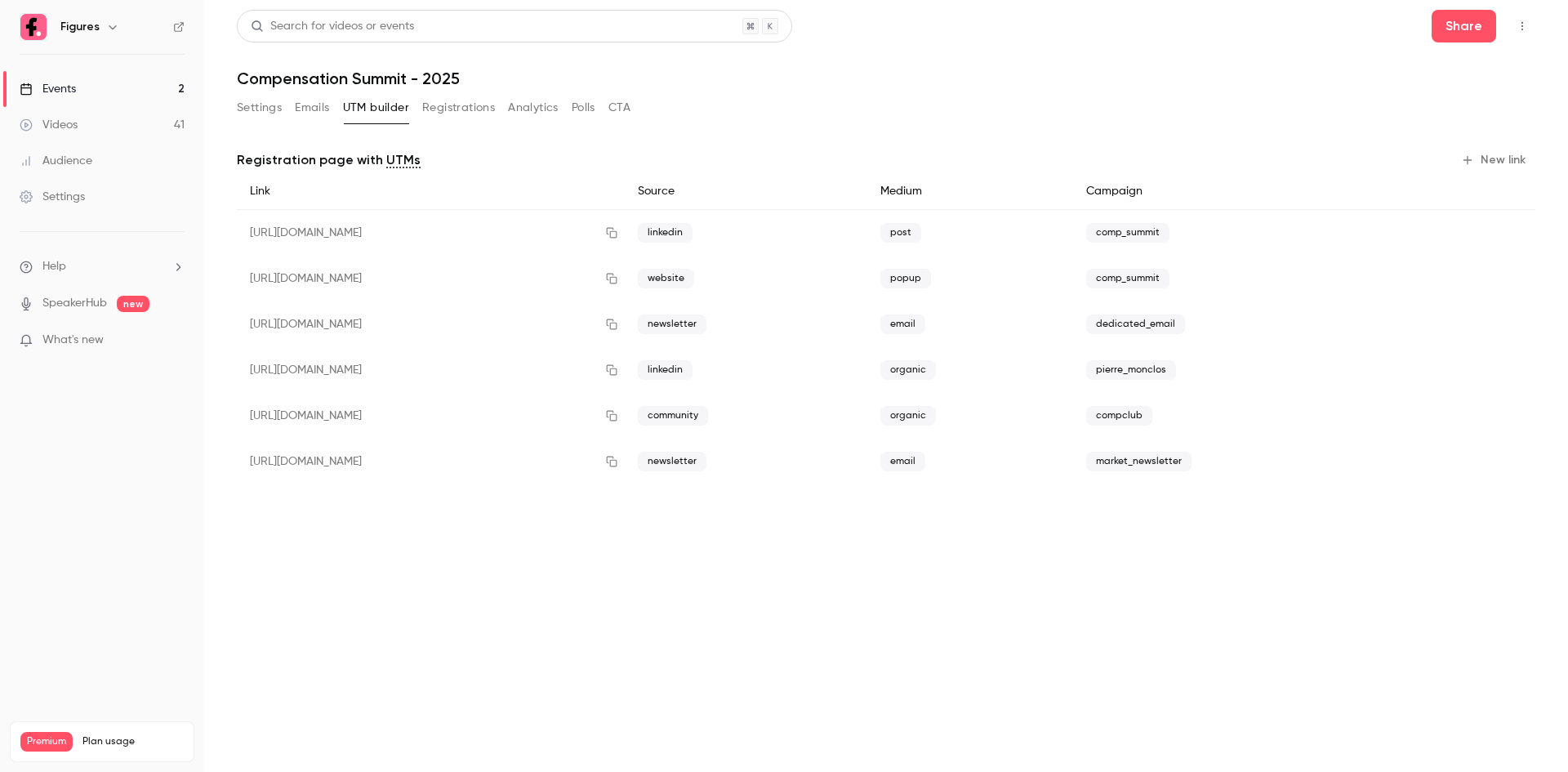
click at [1495, 152] on button "New link" at bounding box center [1495, 160] width 81 height 26
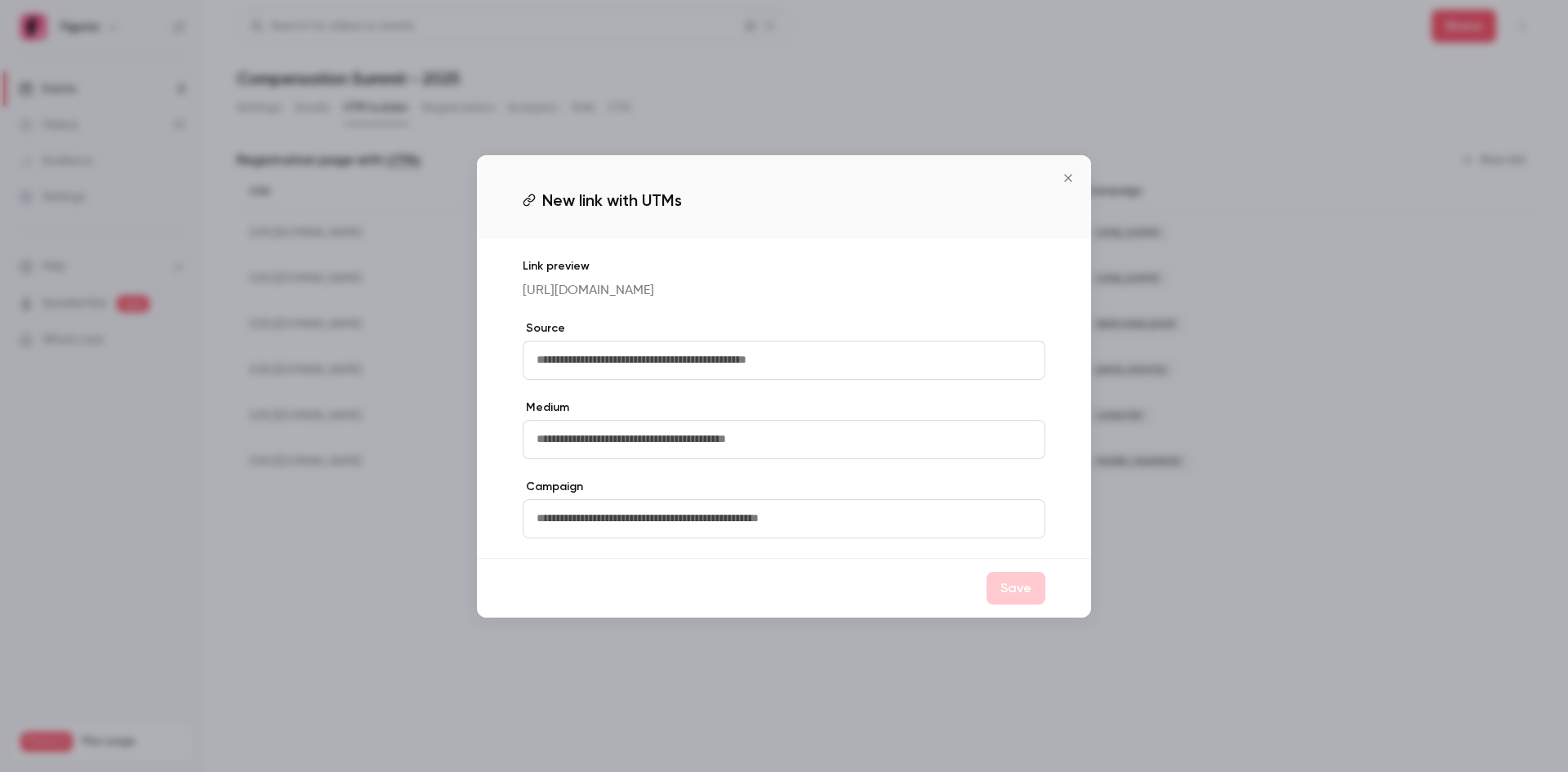
click at [589, 357] on input "text" at bounding box center [784, 359] width 523 height 39
type input "**********"
type input "*****"
click at [564, 514] on input "text" at bounding box center [784, 518] width 523 height 39
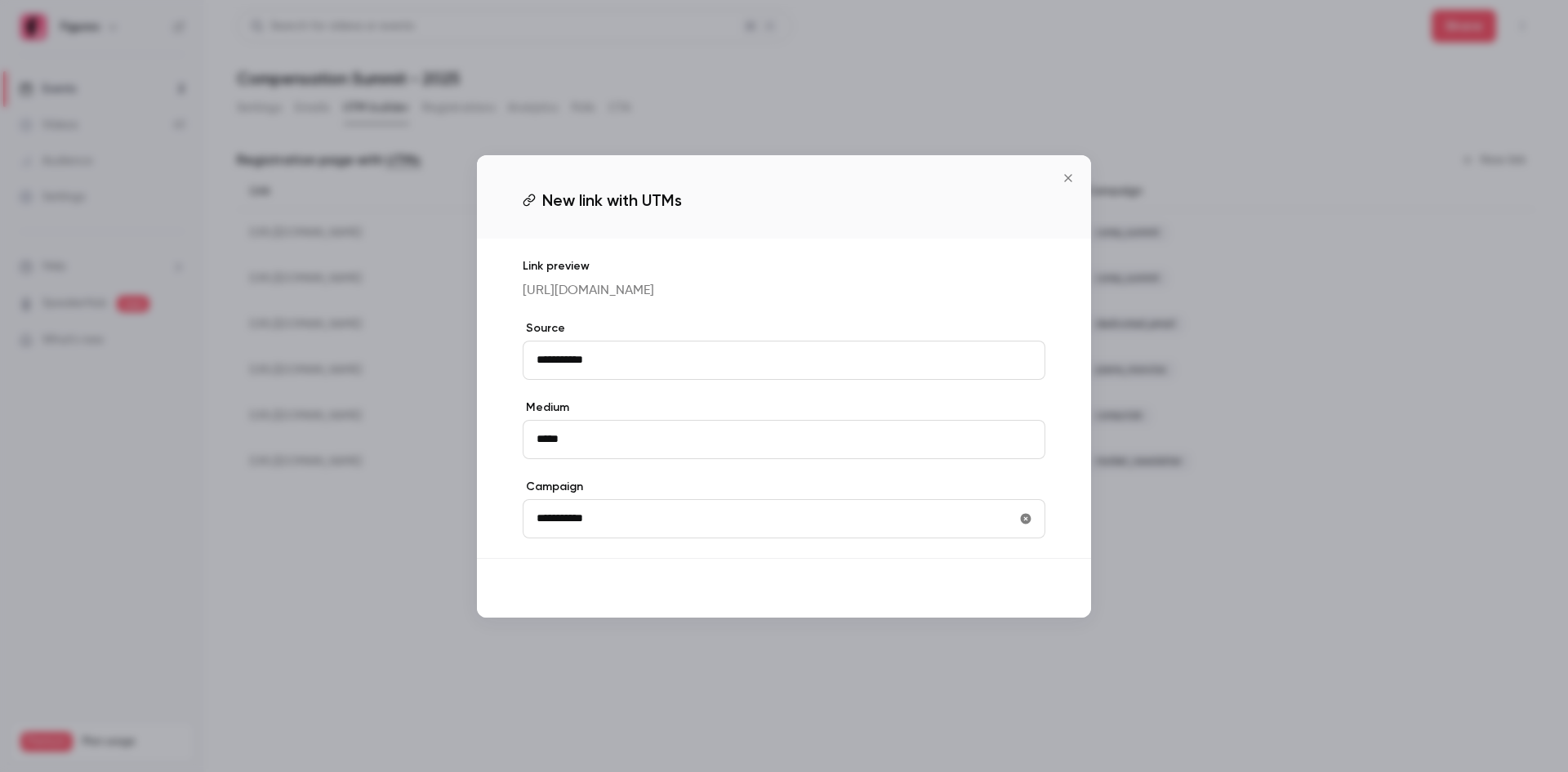
type input "**********"
click at [1006, 593] on button "Save" at bounding box center [1016, 588] width 59 height 33
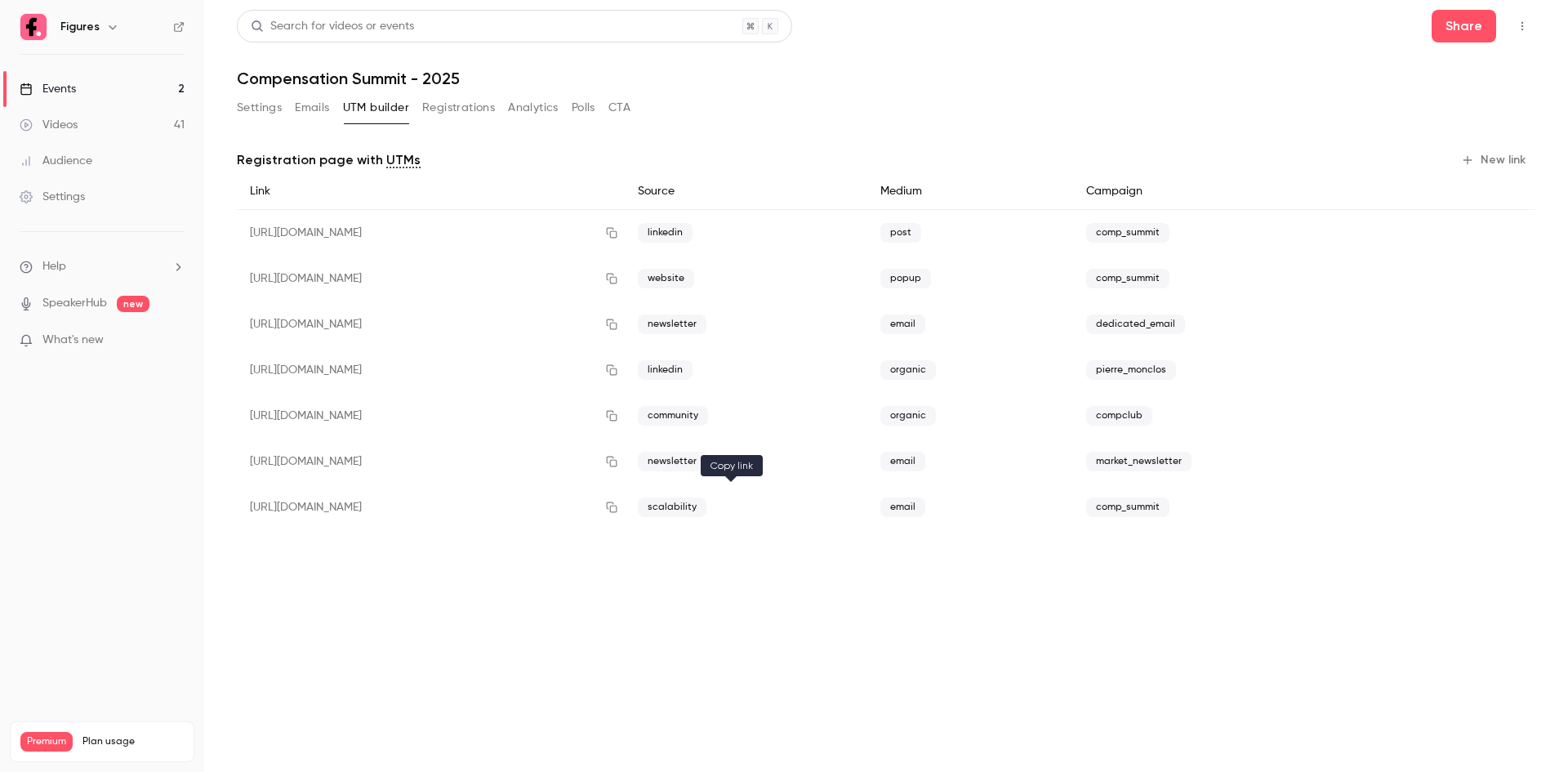
click at [618, 507] on icon "button" at bounding box center [611, 507] width 13 height 12
